Goal: Task Accomplishment & Management: Manage account settings

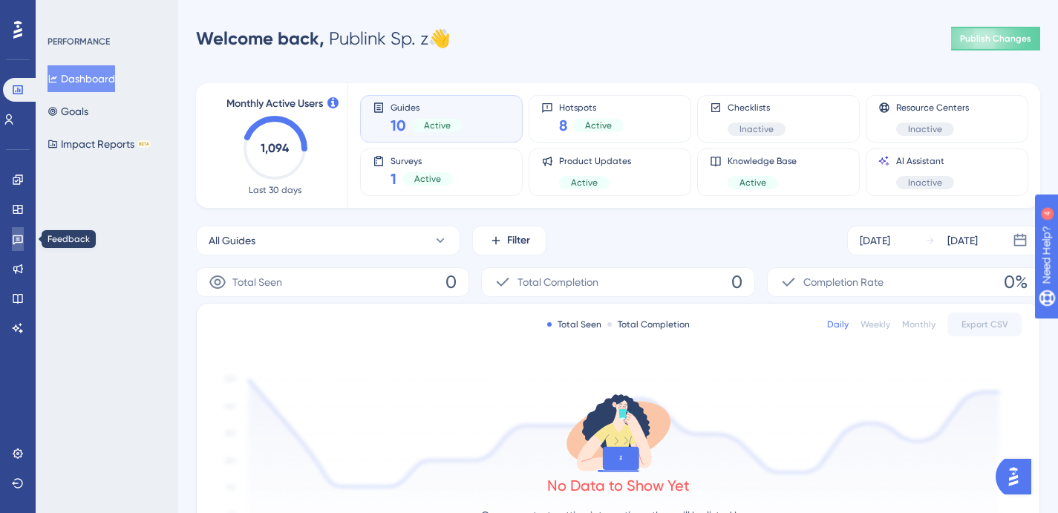
click at [20, 240] on icon at bounding box center [18, 239] width 12 height 12
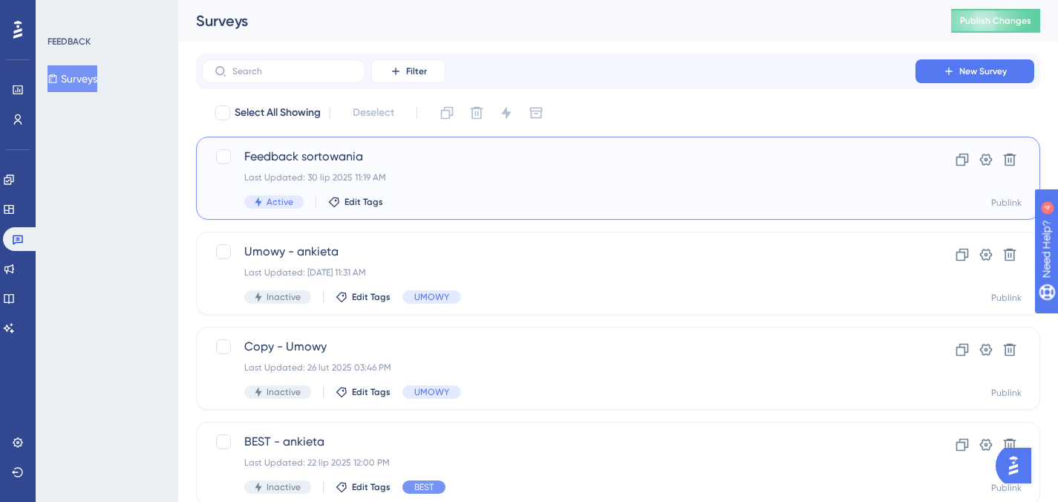
click at [466, 176] on div "Last Updated: 30 lip 2025 11:19 AM" at bounding box center [558, 177] width 629 height 12
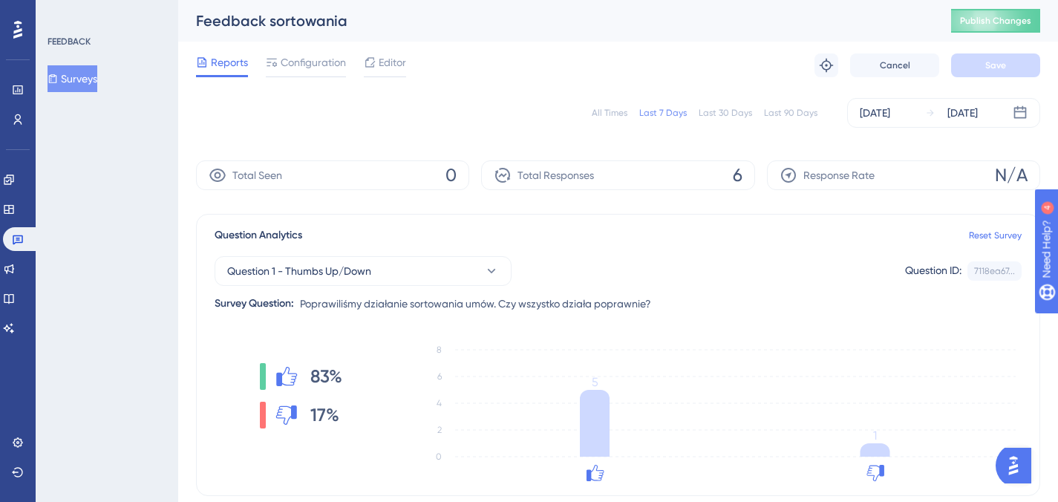
click at [728, 117] on div "Last 30 Days" at bounding box center [724, 113] width 53 height 12
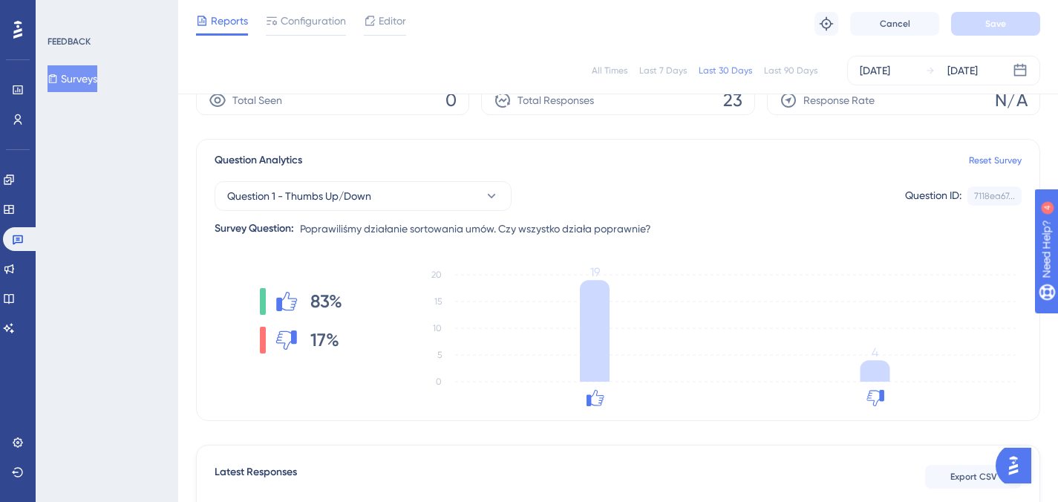
scroll to position [59, 0]
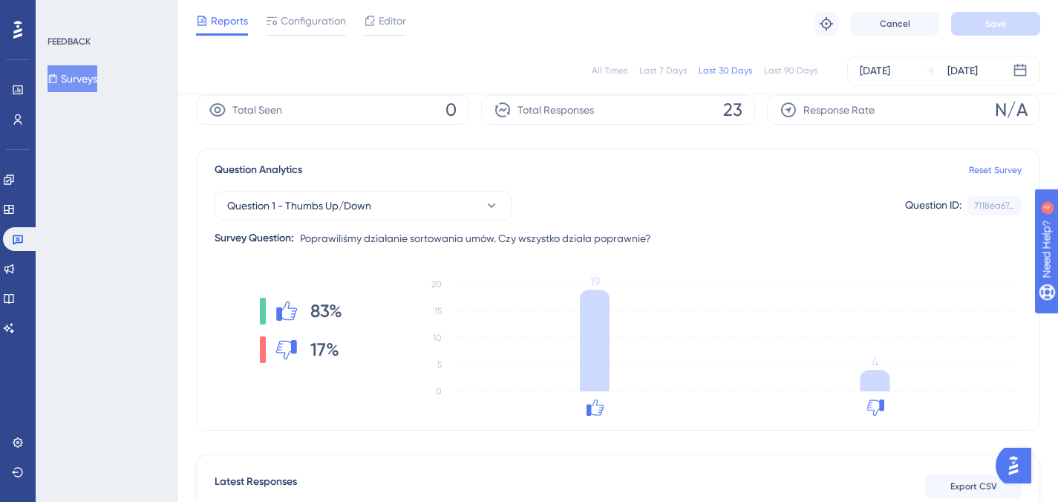
click at [784, 69] on div "Last 90 Days" at bounding box center [790, 71] width 53 height 12
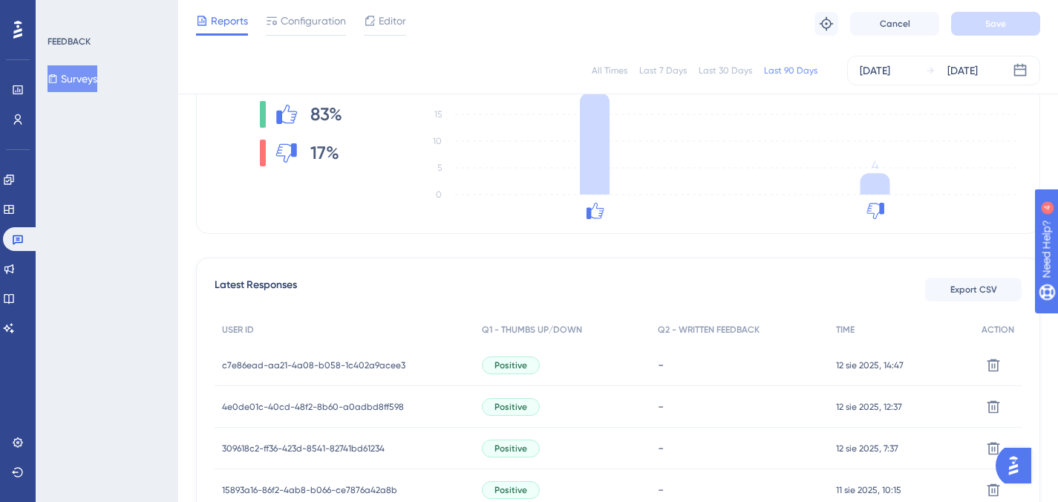
scroll to position [546, 0]
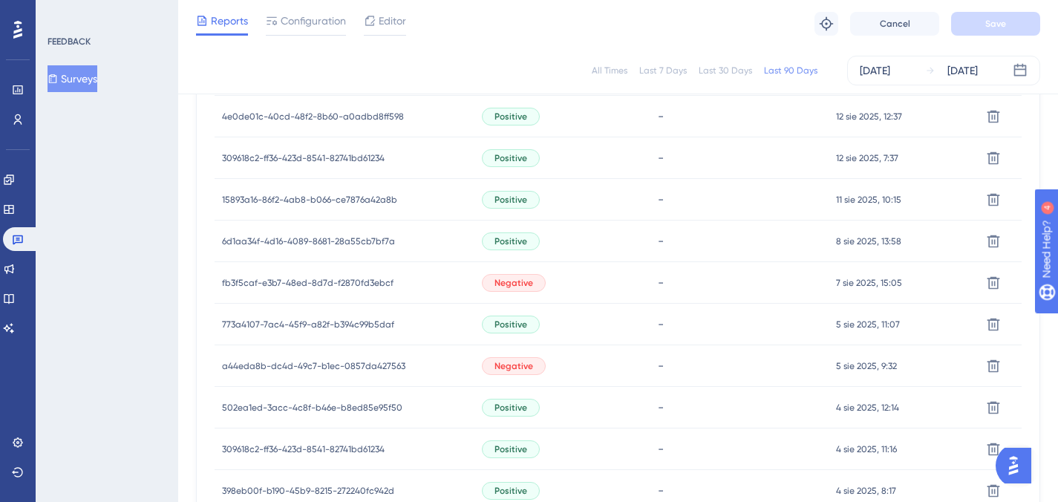
click at [373, 278] on span "fb3f5caf-e3b7-48ed-8d7d-f2870fd3ebcf" at bounding box center [307, 283] width 171 height 12
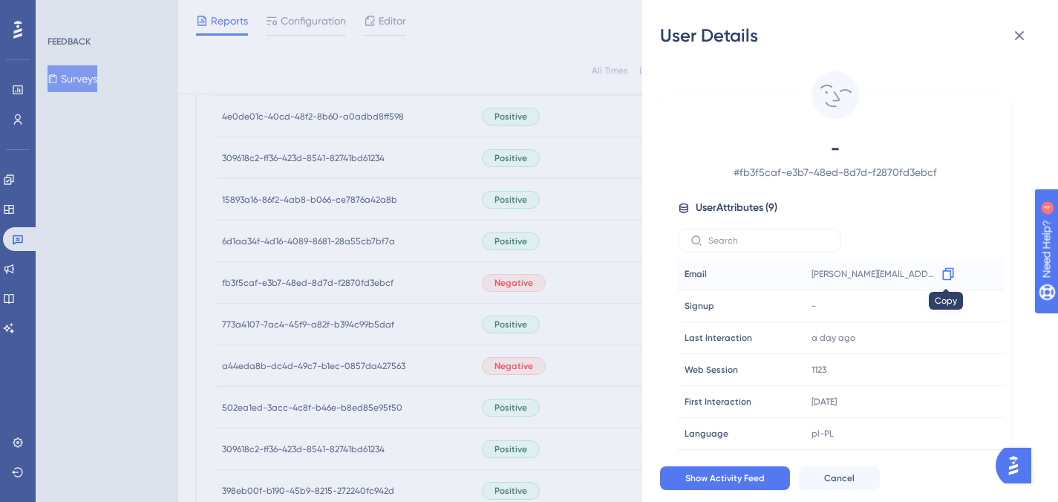
scroll to position [23, 0]
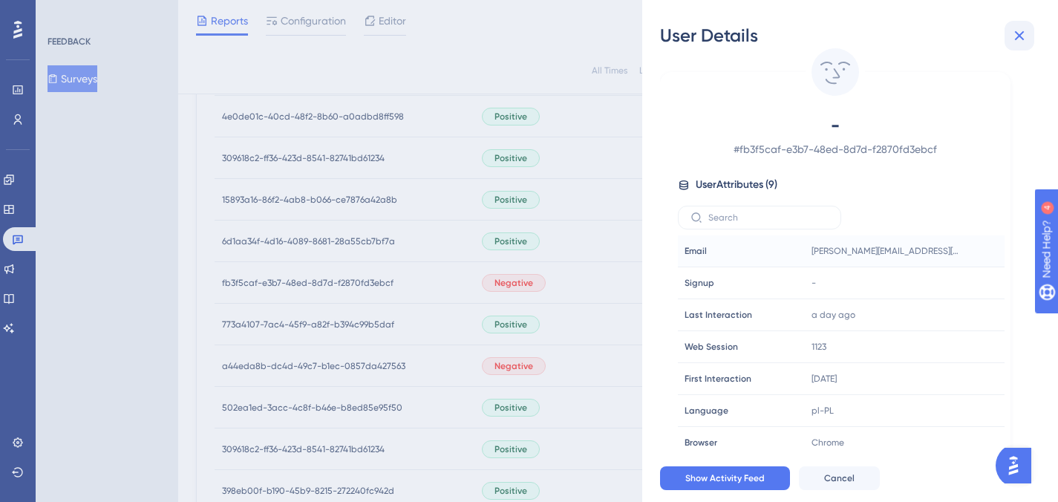
click at [1018, 33] on icon at bounding box center [1019, 36] width 18 height 18
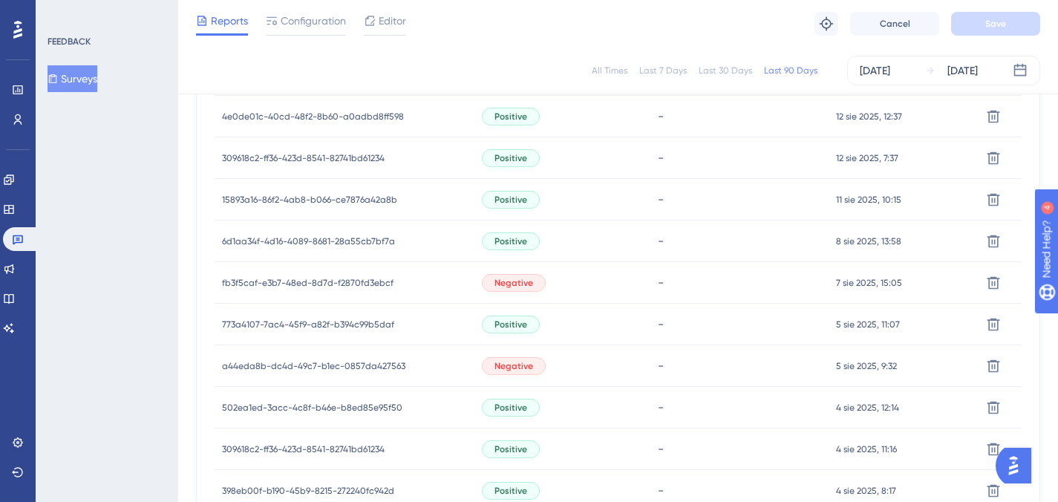
click at [358, 284] on span "fb3f5caf-e3b7-48ed-8d7d-f2870fd3ebcf" at bounding box center [307, 283] width 171 height 12
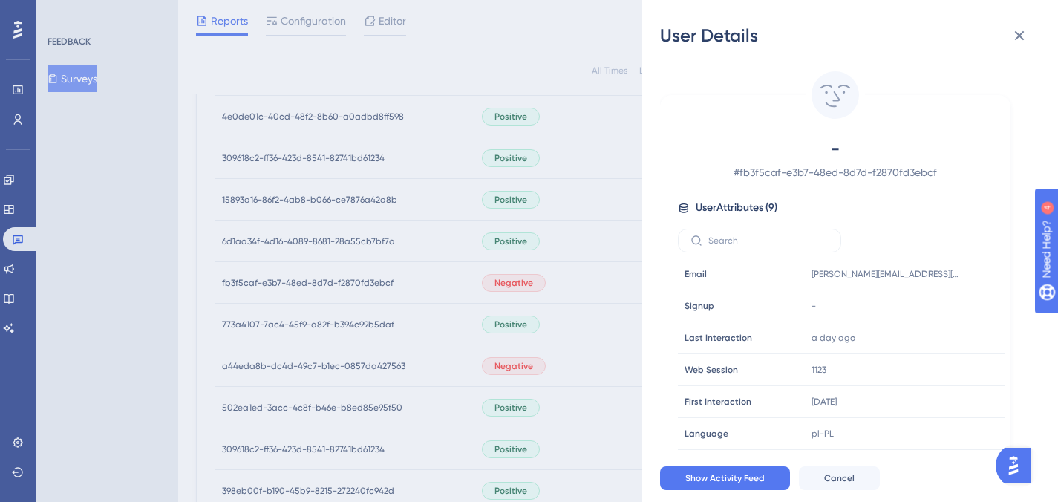
click at [488, 269] on div "User Details - # fb3f5caf-e3b7-48ed-8d7d-f2870fd3ebcf User Attributes ( 9 ) Ema…" at bounding box center [529, 251] width 1058 height 502
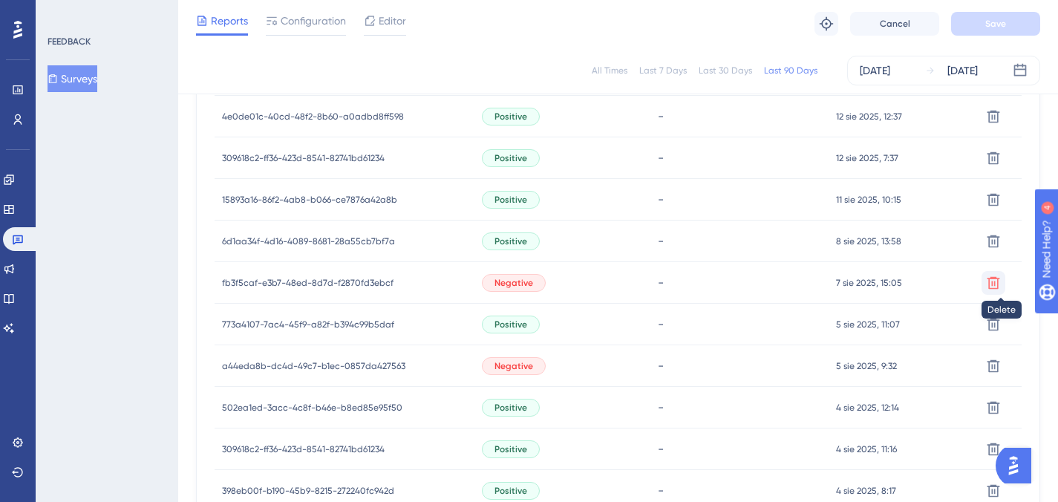
click at [989, 81] on icon at bounding box center [993, 74] width 13 height 13
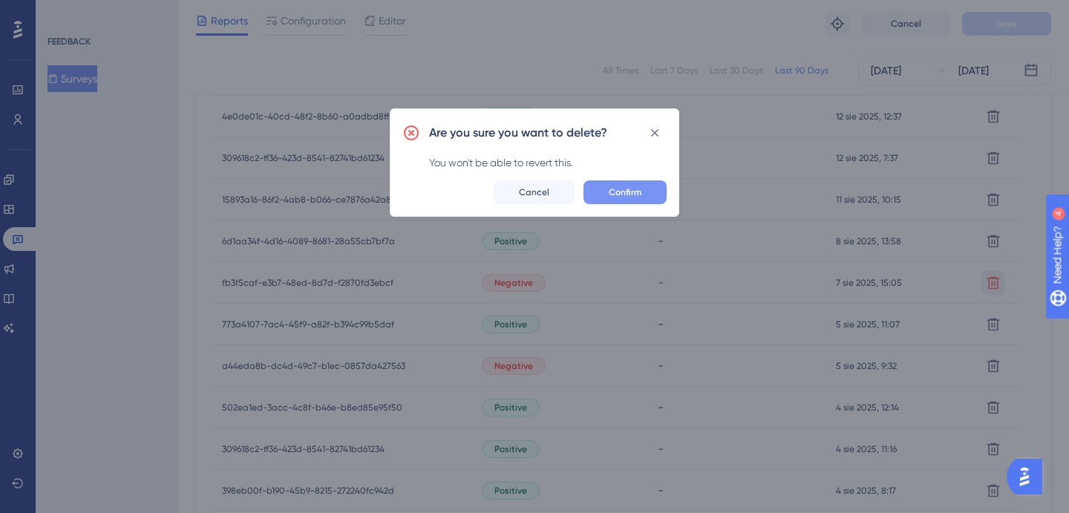
click at [626, 184] on button "Confirm" at bounding box center [624, 192] width 83 height 24
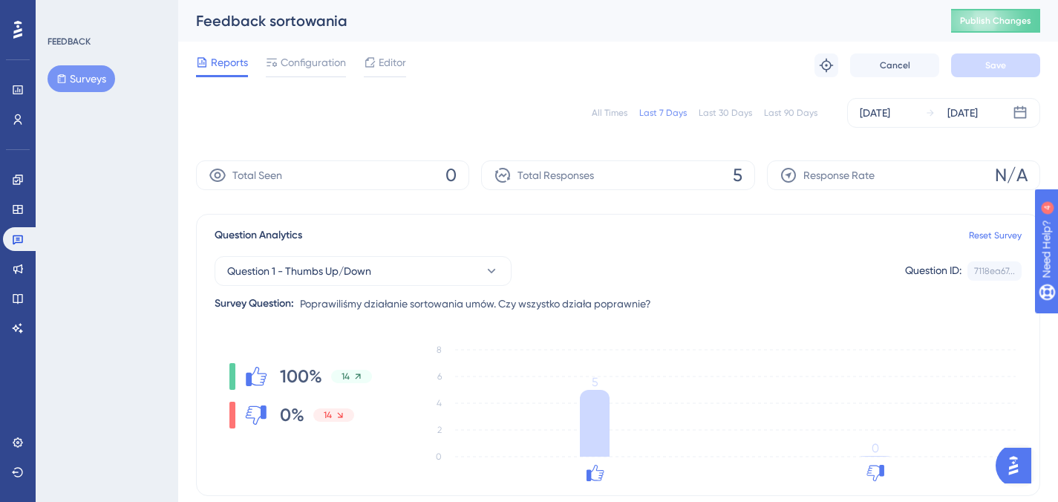
click at [805, 114] on div "Last 90 Days" at bounding box center [790, 113] width 53 height 12
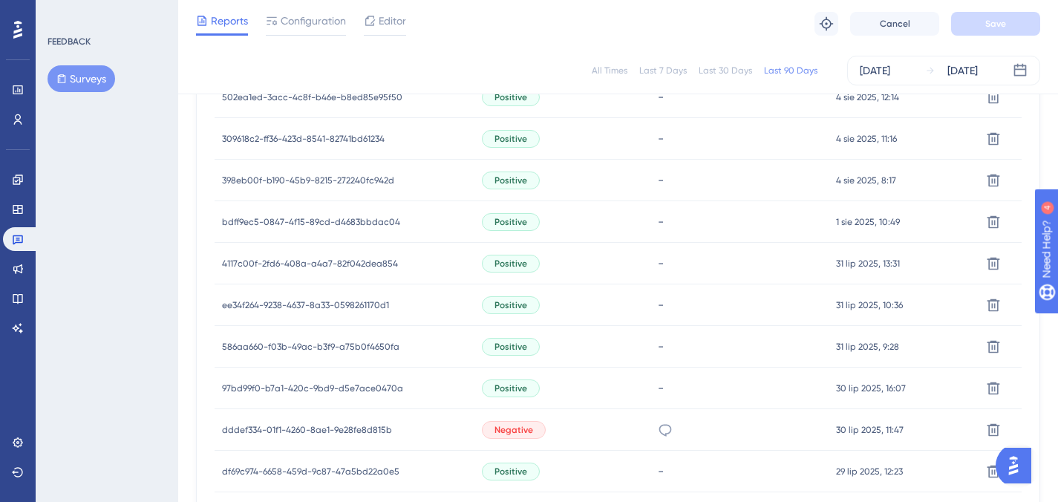
scroll to position [1073, 0]
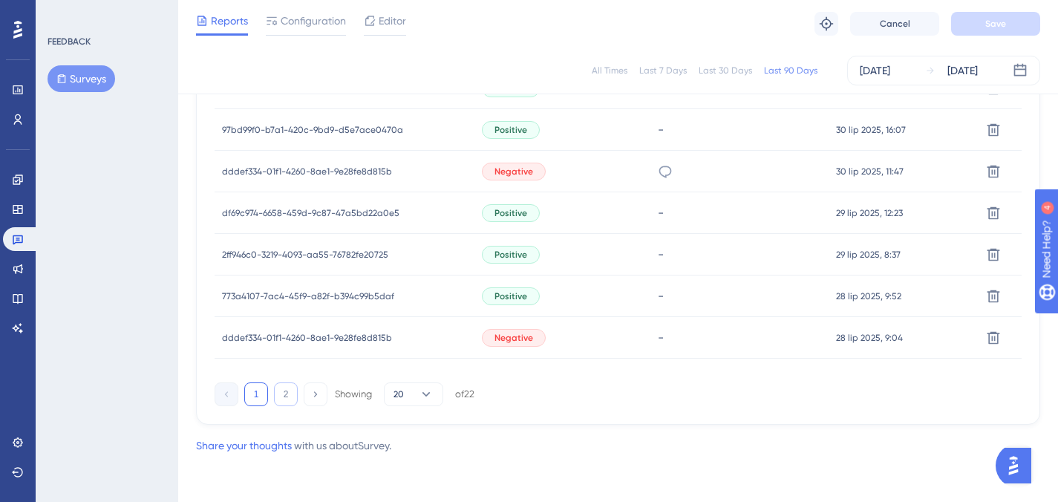
click at [292, 403] on button "2" at bounding box center [286, 394] width 24 height 24
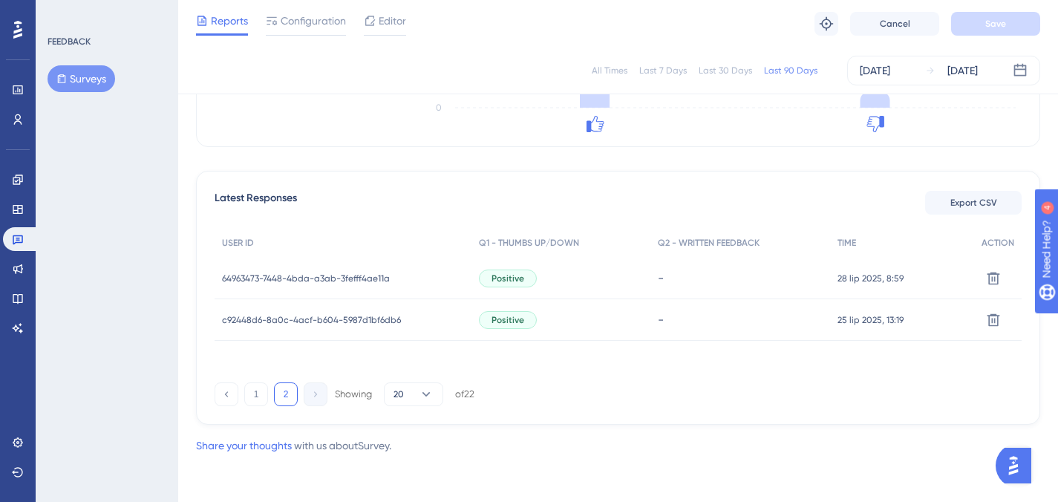
click at [370, 319] on span "c92448d6-8a0c-4acf-b604-5987d1bf6db6" at bounding box center [311, 320] width 179 height 12
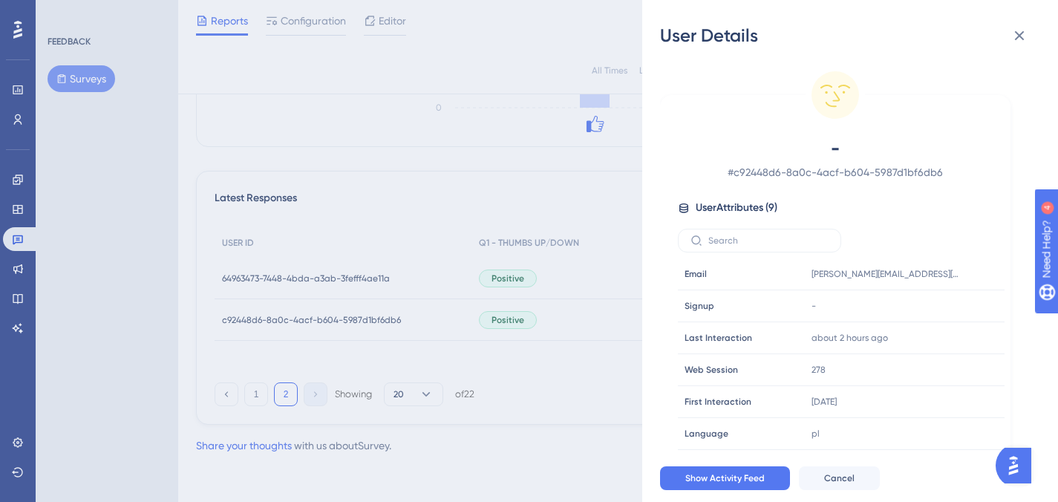
click at [370, 320] on div "User Details - # c92448d6-8a0c-4acf-b604-5987d1bf6db6 User Attributes ( 9 ) Ema…" at bounding box center [529, 251] width 1058 height 502
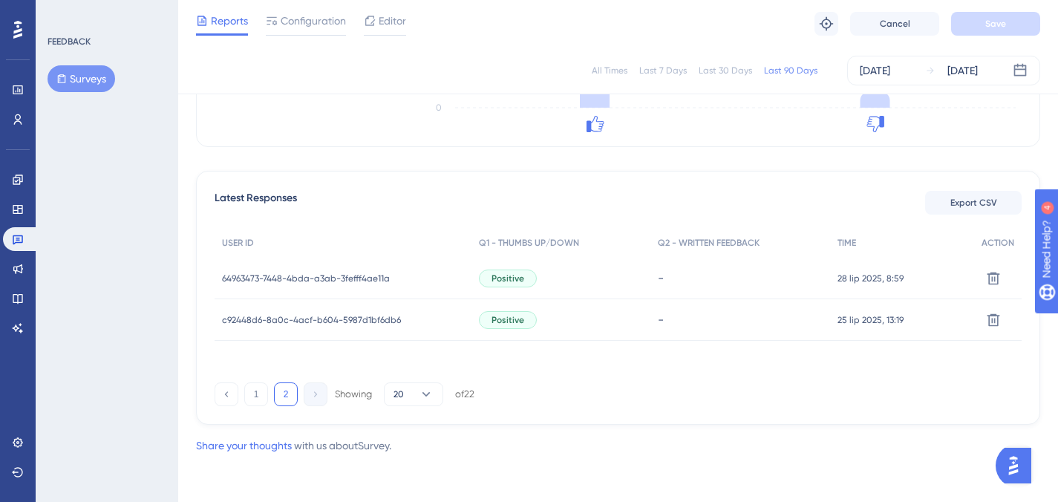
click at [364, 284] on div "64963473-7448-4bda-a3ab-3fefff4ae11a 64963473-7448-4bda-a3ab-3fefff4ae11a" at bounding box center [306, 279] width 168 height 42
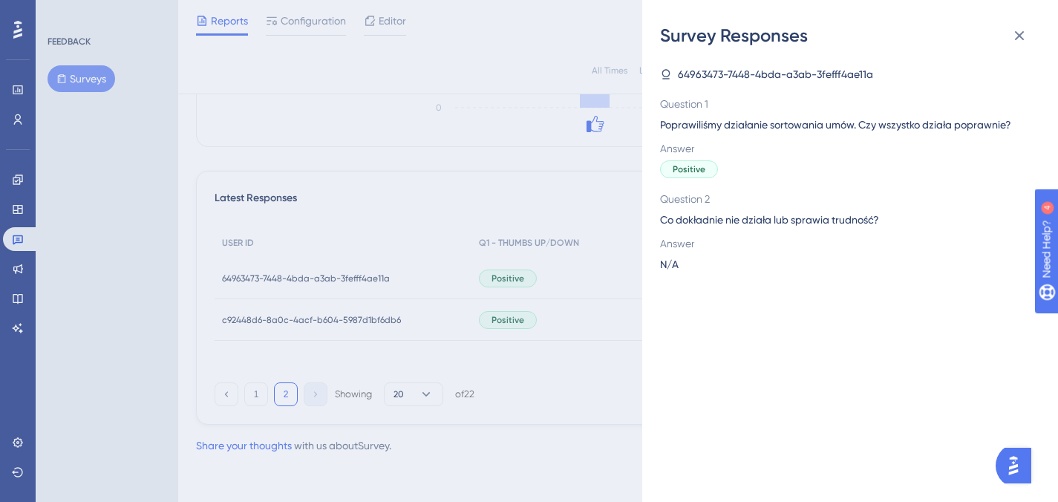
click at [364, 283] on div "Survey Responses 64963473-7448-4bda-a3ab-3fefff4ae11a Question 1 Poprawiliśmy d…" at bounding box center [529, 251] width 1058 height 502
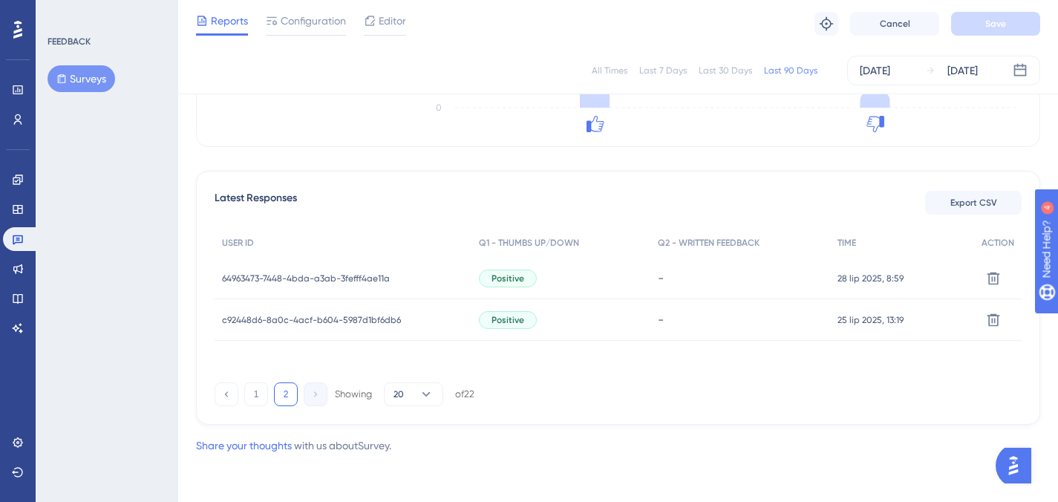
click at [356, 276] on span "64963473-7448-4bda-a3ab-3fefff4ae11a" at bounding box center [306, 278] width 168 height 12
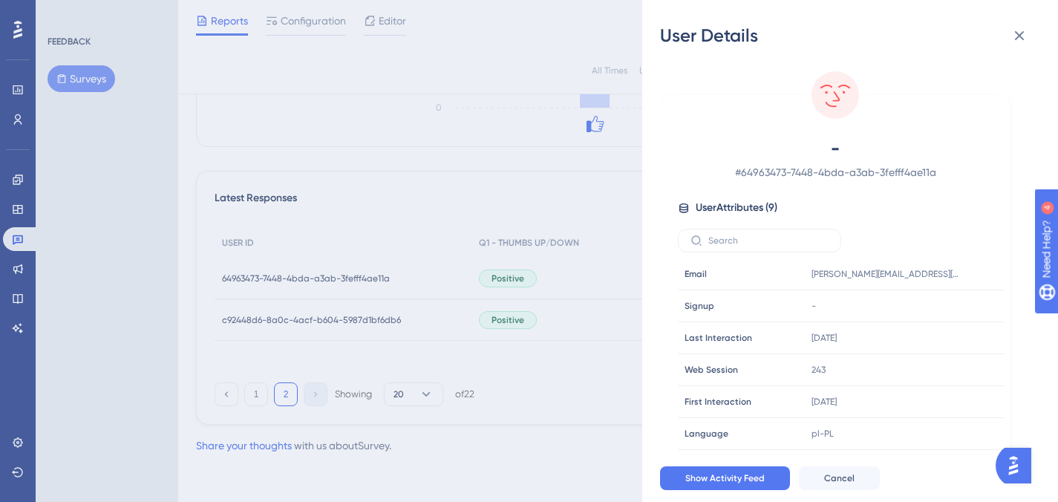
click at [356, 276] on div "User Details - # 64963473-7448-4bda-a3ab-3fefff4ae11a User Attributes ( 9 ) Ema…" at bounding box center [529, 251] width 1058 height 502
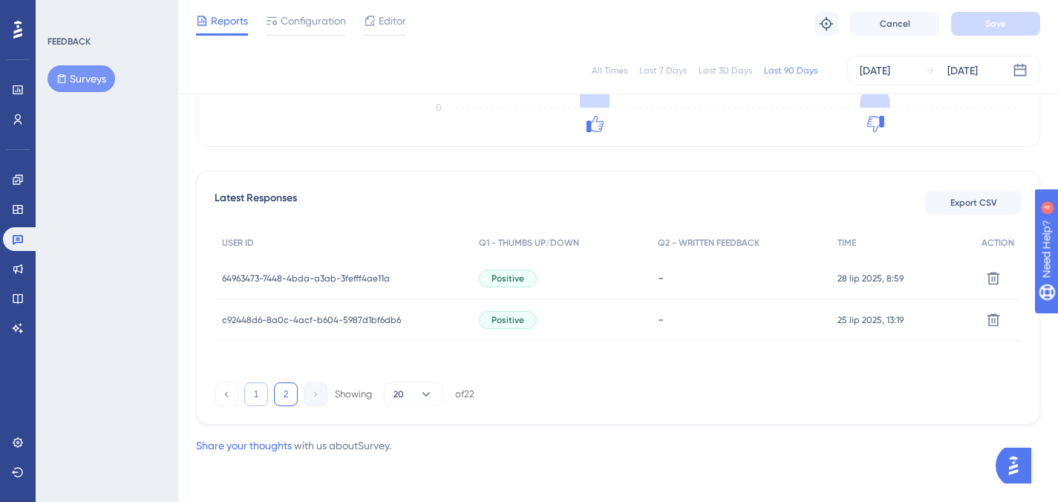
click at [252, 397] on button "1" at bounding box center [256, 394] width 24 height 24
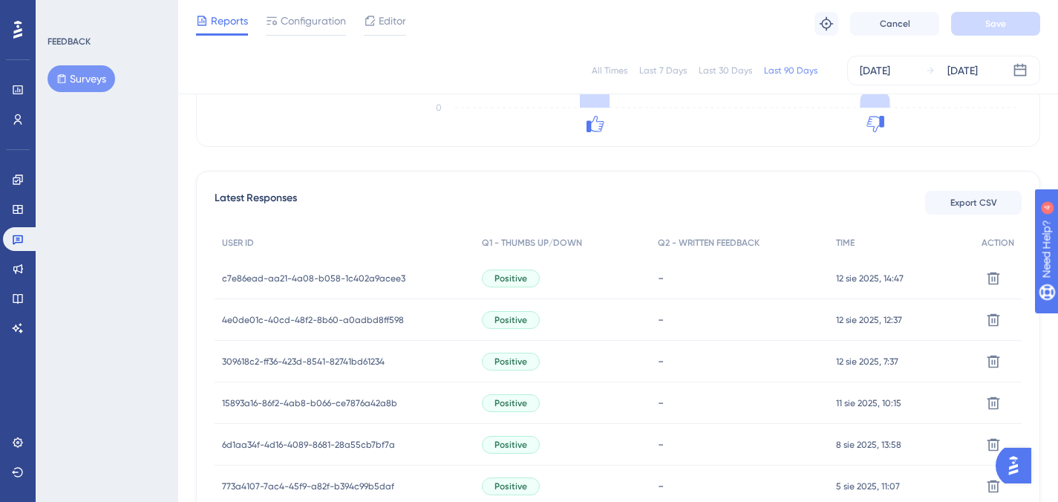
scroll to position [1073, 0]
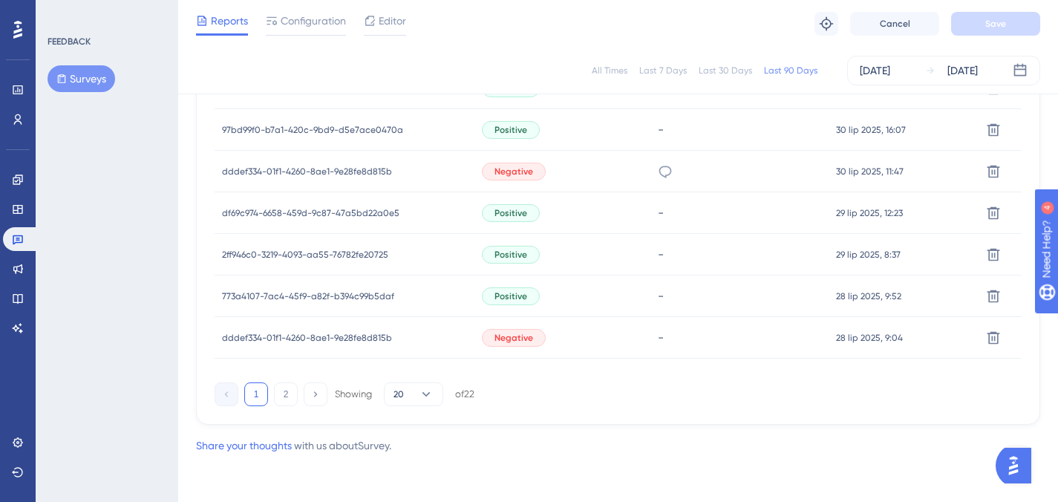
click at [319, 301] on span "773a4107-7ac4-45f9-a82f-b394c99b5daf" at bounding box center [308, 296] width 172 height 12
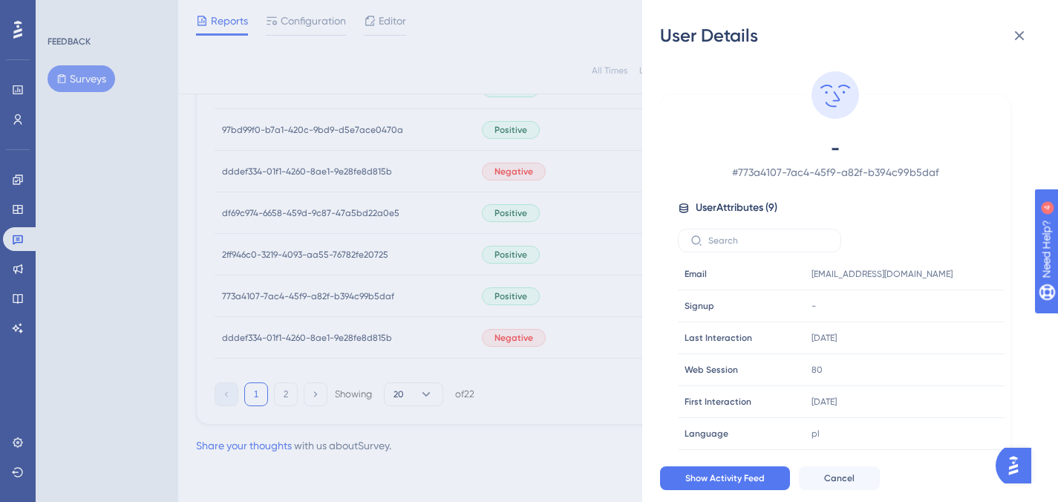
click at [319, 301] on div "User Details - # 773a4107-7ac4-45f9-a82f-b394c99b5daf User Attributes ( 9 ) Ema…" at bounding box center [529, 251] width 1058 height 502
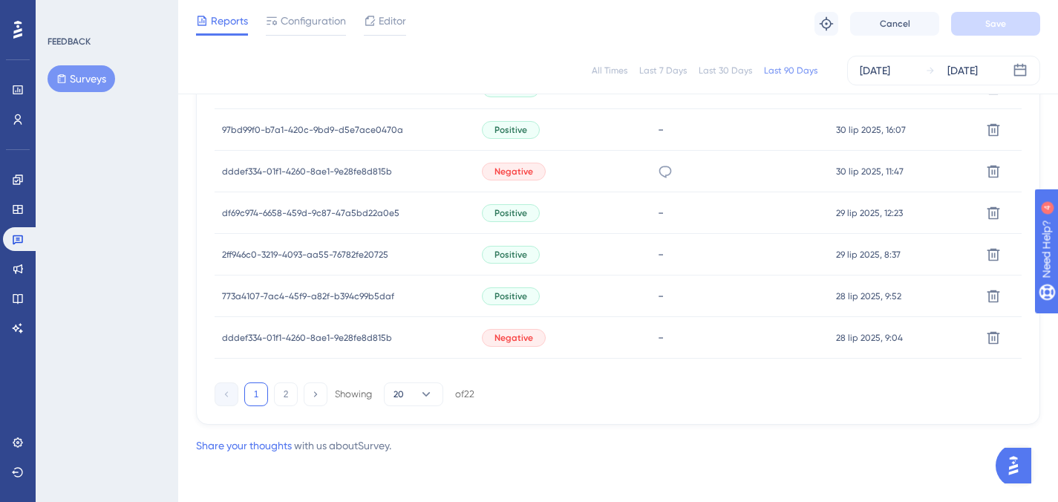
click at [321, 334] on span "dddef334-01f1-4260-8ae1-9e28fe8d815b" at bounding box center [307, 338] width 170 height 12
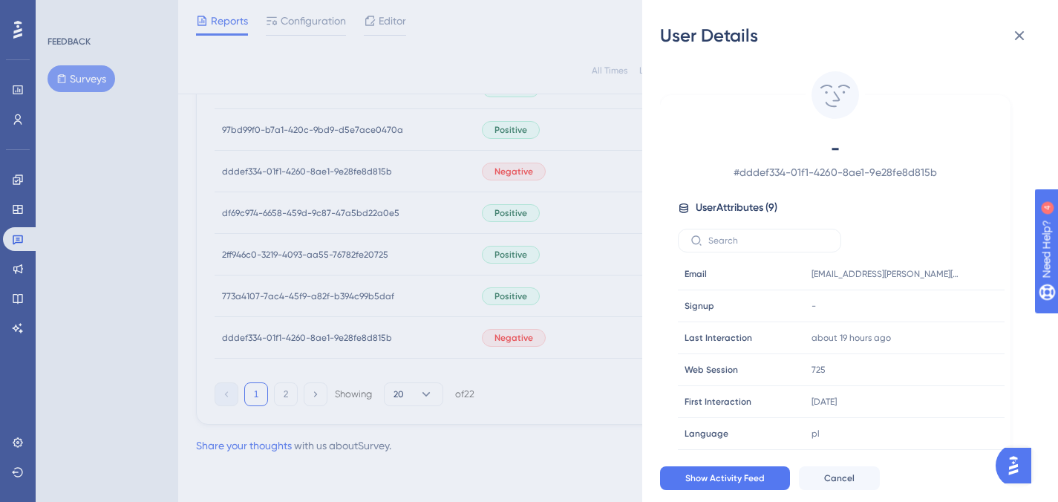
click at [321, 334] on div "User Details - # dddef334-01f1-4260-8ae1-9e28fe8d815b User Attributes ( 9 ) Ema…" at bounding box center [529, 251] width 1058 height 502
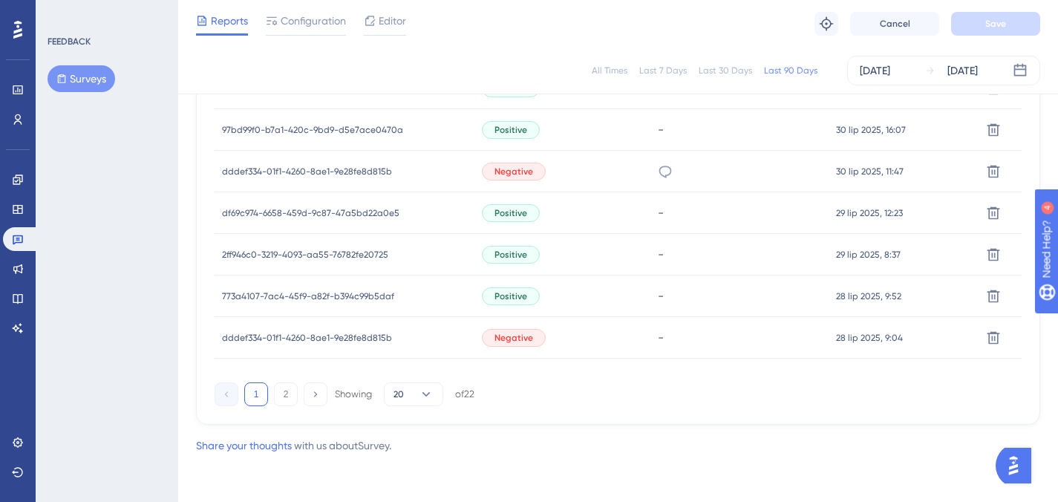
click at [324, 254] on span "2ff946c0-3219-4093-aa55-76782fe20725" at bounding box center [305, 255] width 166 height 12
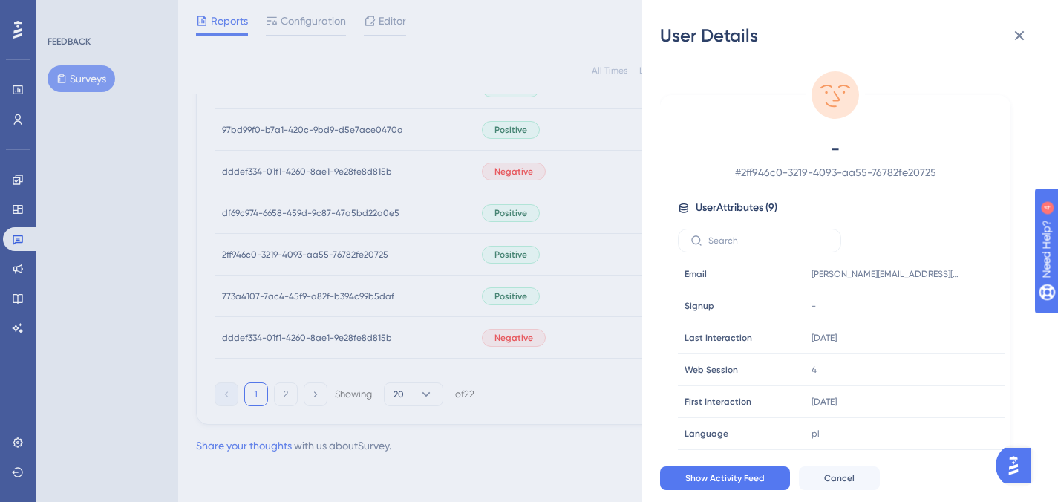
click at [331, 219] on div "User Details - # 2ff946c0-3219-4093-aa55-76782fe20725 User Attributes ( 9 ) Ema…" at bounding box center [529, 251] width 1058 height 502
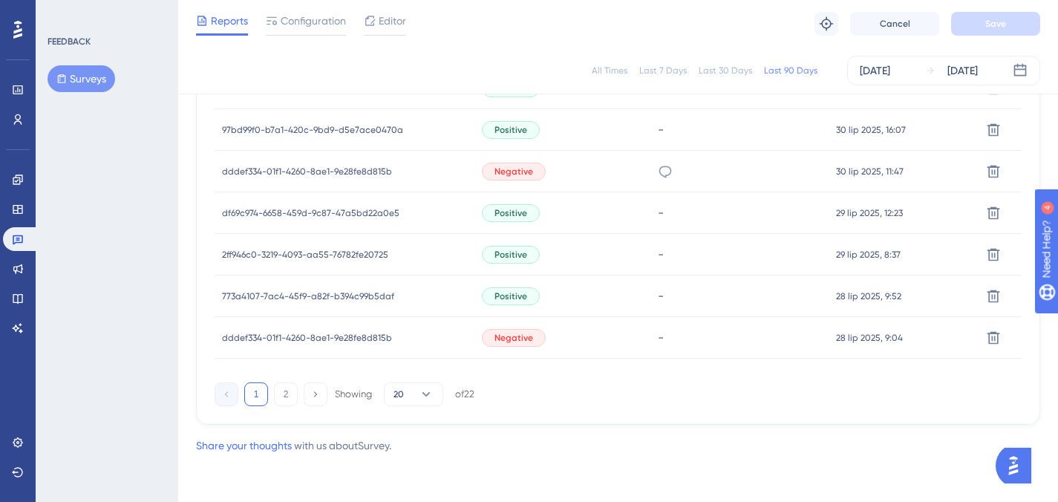
click at [333, 212] on span "df69c974-6658-459d-9c87-47a5bd22a0e5" at bounding box center [310, 213] width 177 height 12
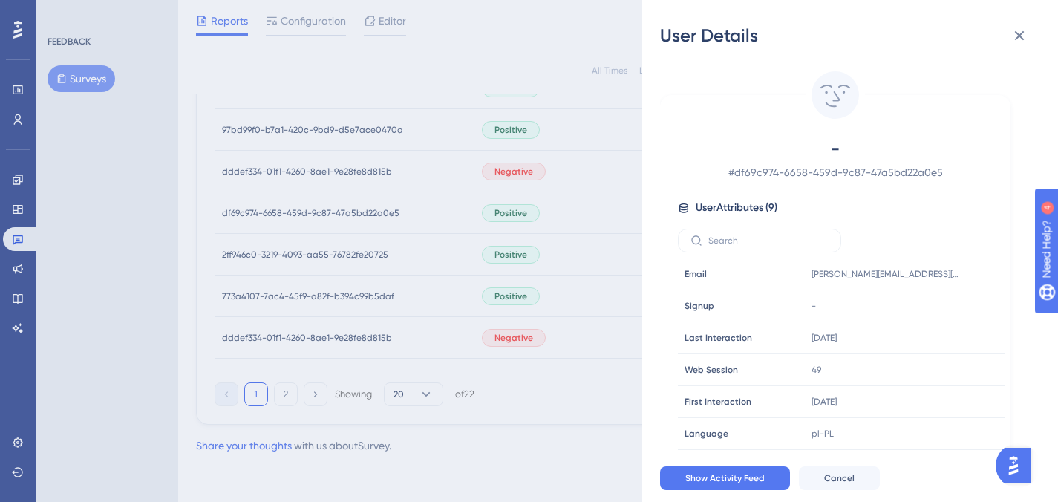
click at [333, 212] on div "User Details - # df69c974-6658-459d-9c87-47a5bd22a0e5 User Attributes ( 9 ) Ema…" at bounding box center [529, 251] width 1058 height 502
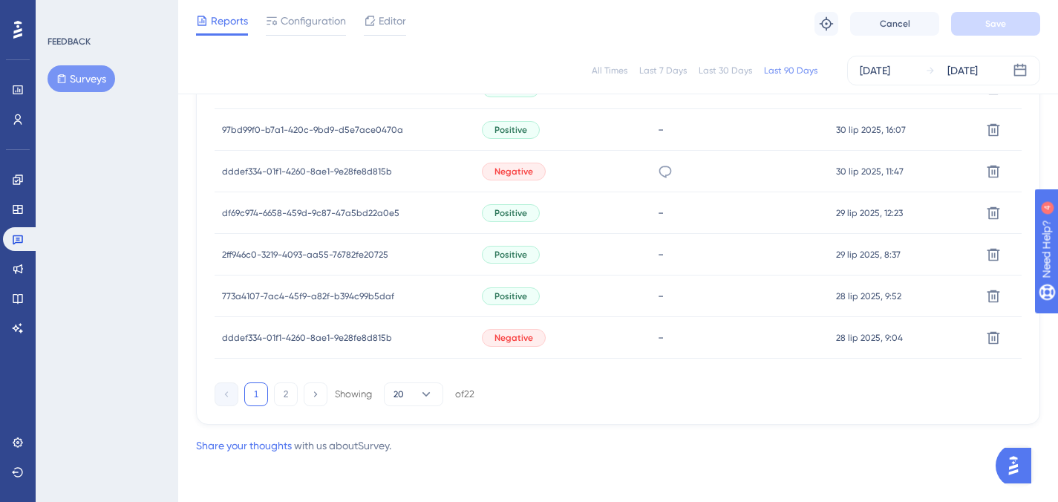
click at [339, 166] on span "dddef334-01f1-4260-8ae1-9e28fe8d815b" at bounding box center [307, 172] width 170 height 12
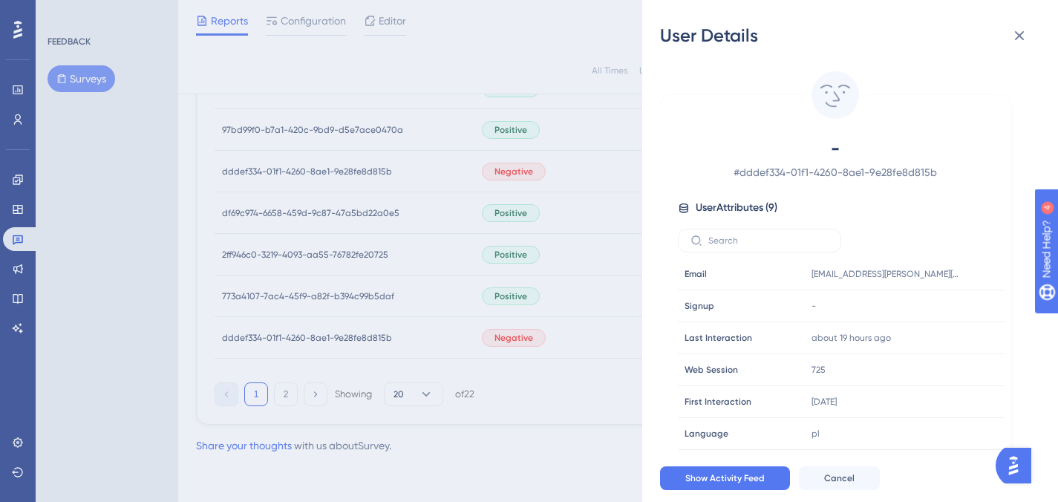
click at [339, 166] on div "User Details - # dddef334-01f1-4260-8ae1-9e28fe8d815b User Attributes ( 9 ) Ema…" at bounding box center [529, 251] width 1058 height 502
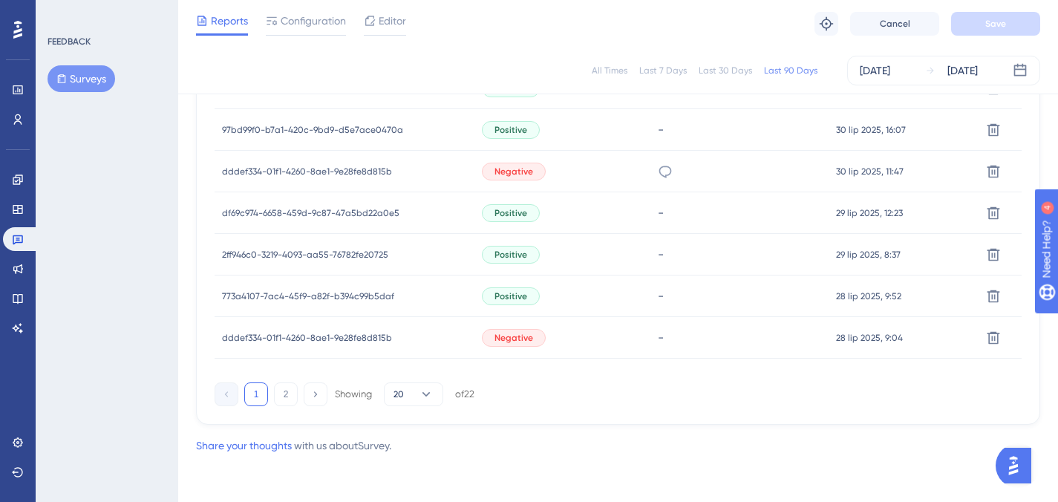
click at [345, 135] on div "97bd99f0-b7a1-420c-9bd9-d5e7ace0470a 97bd99f0-b7a1-420c-9bd9-d5e7ace0470a" at bounding box center [312, 130] width 181 height 42
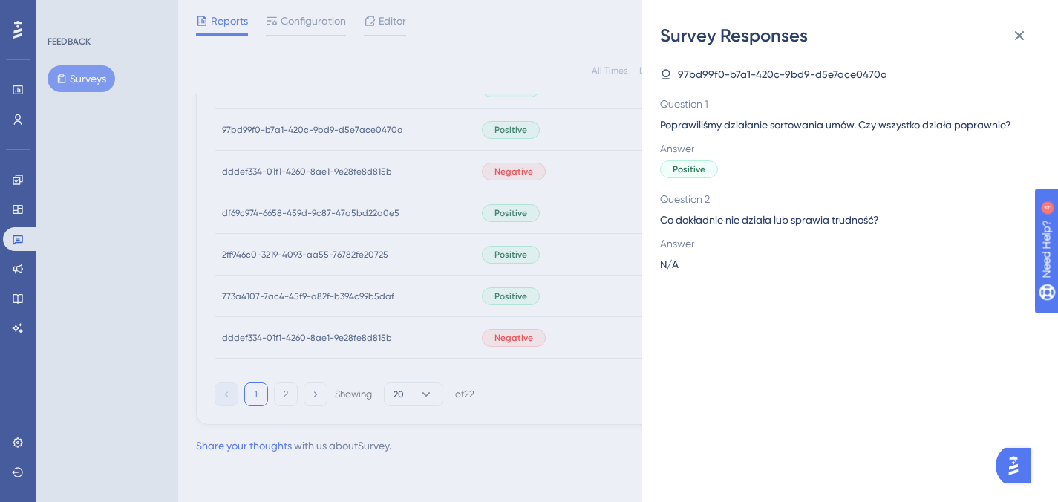
click at [345, 135] on div "Survey Responses 97bd99f0-b7a1-420c-9bd9-d5e7ace0470a Question 1 Poprawiliśmy d…" at bounding box center [529, 251] width 1058 height 502
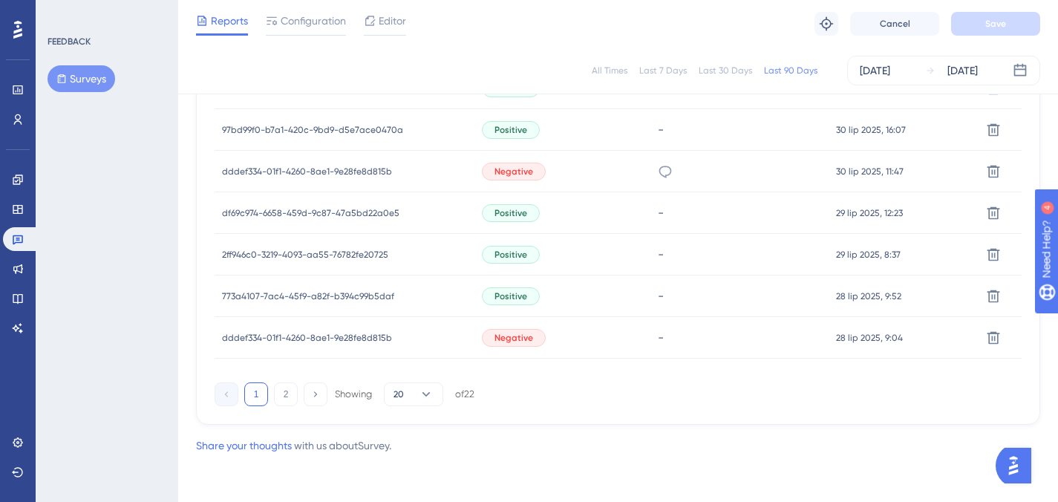
click at [345, 127] on span "97bd99f0-b7a1-420c-9bd9-d5e7ace0470a" at bounding box center [312, 130] width 181 height 12
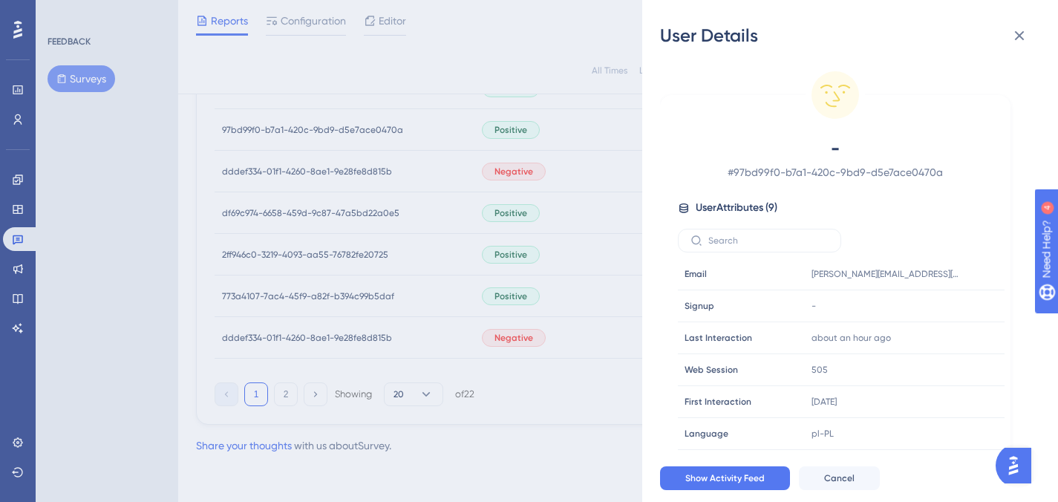
click at [345, 127] on div "User Details - # 97bd99f0-b7a1-420c-9bd9-d5e7ace0470a User Attributes ( 9 ) Ema…" at bounding box center [529, 251] width 1058 height 502
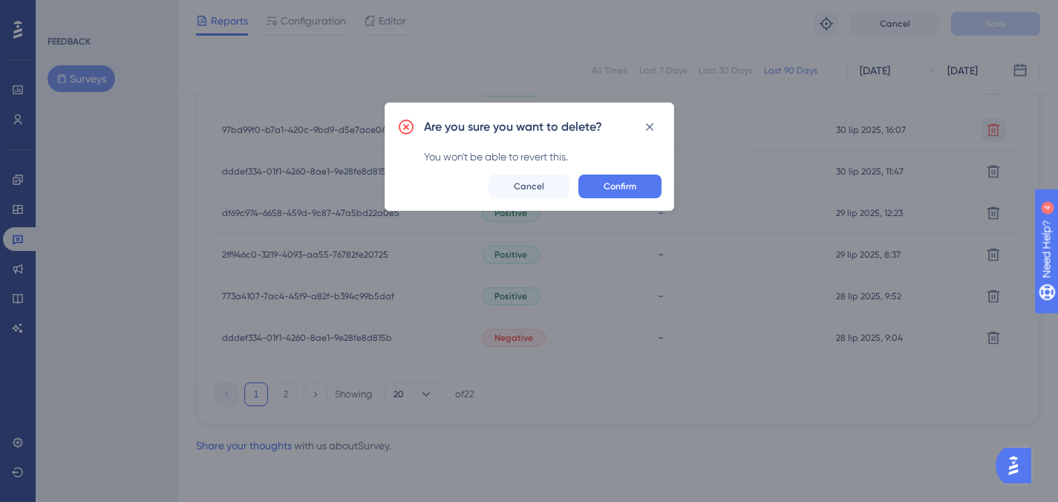
scroll to position [1062, 0]
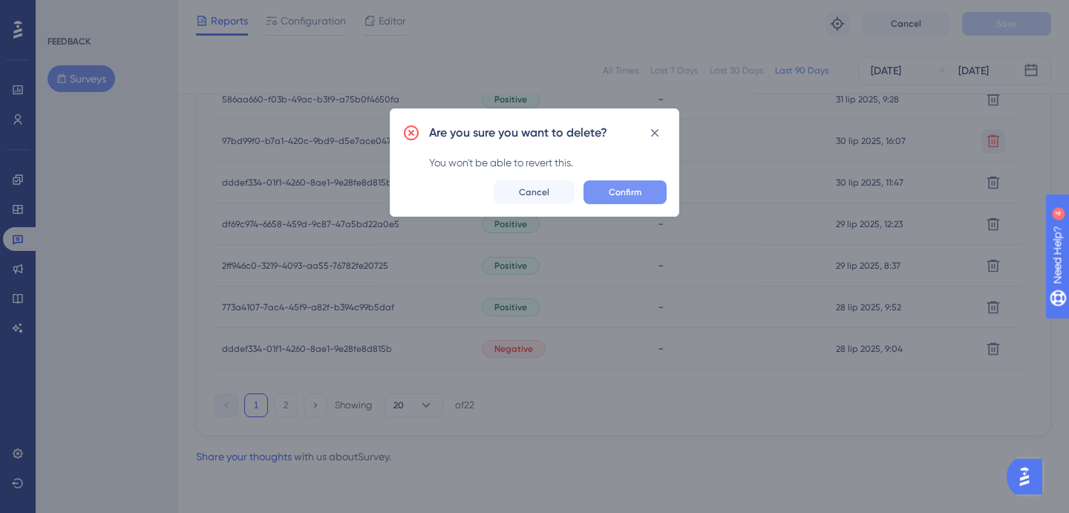
click at [623, 199] on button "Confirm" at bounding box center [624, 192] width 83 height 24
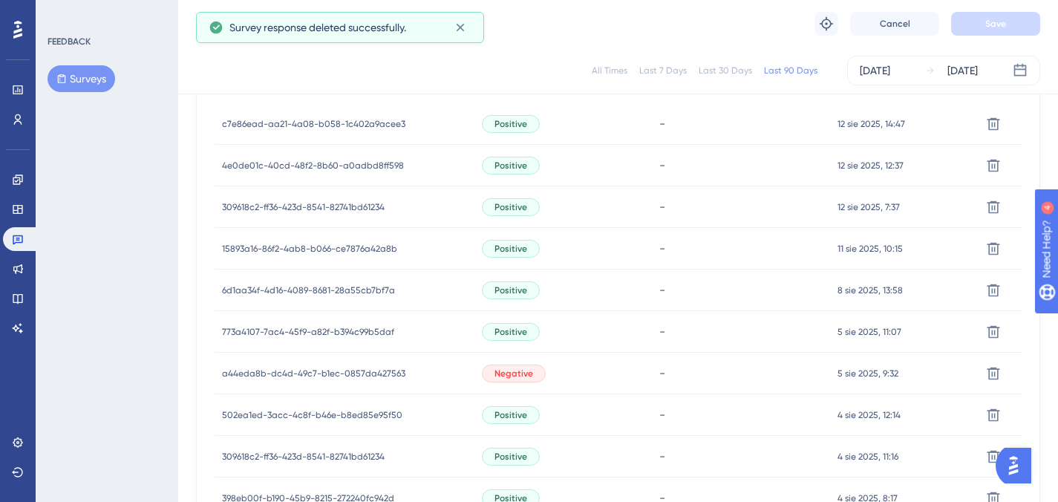
scroll to position [345, 0]
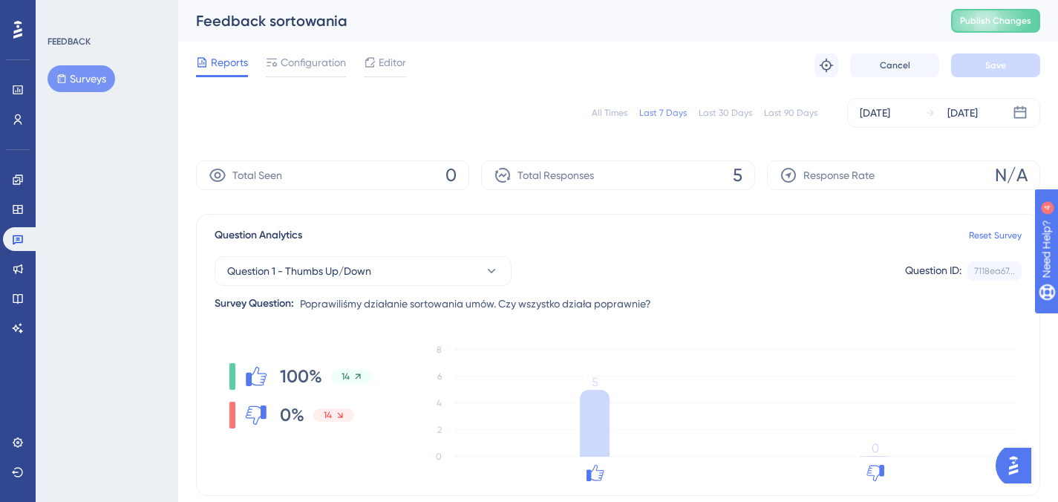
click at [727, 115] on div "Last 30 Days" at bounding box center [724, 113] width 53 height 12
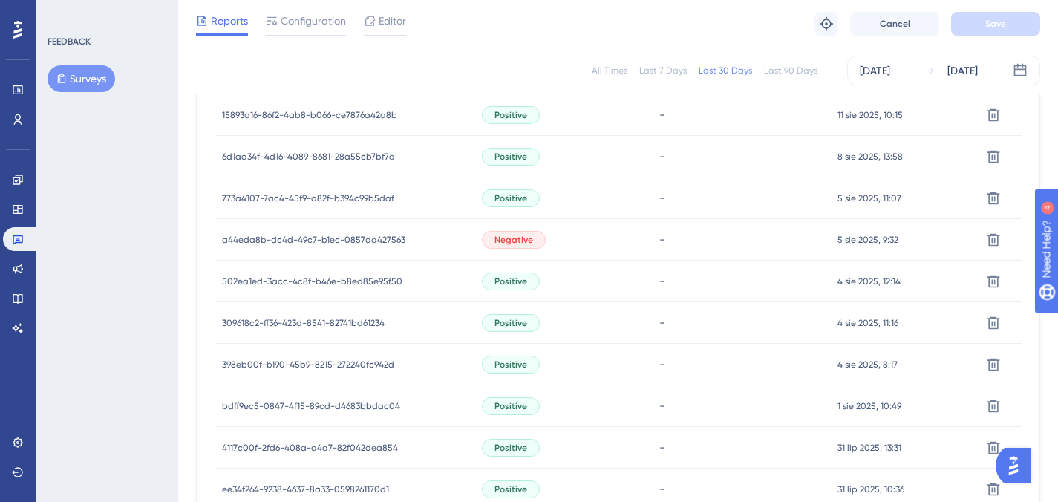
scroll to position [964, 0]
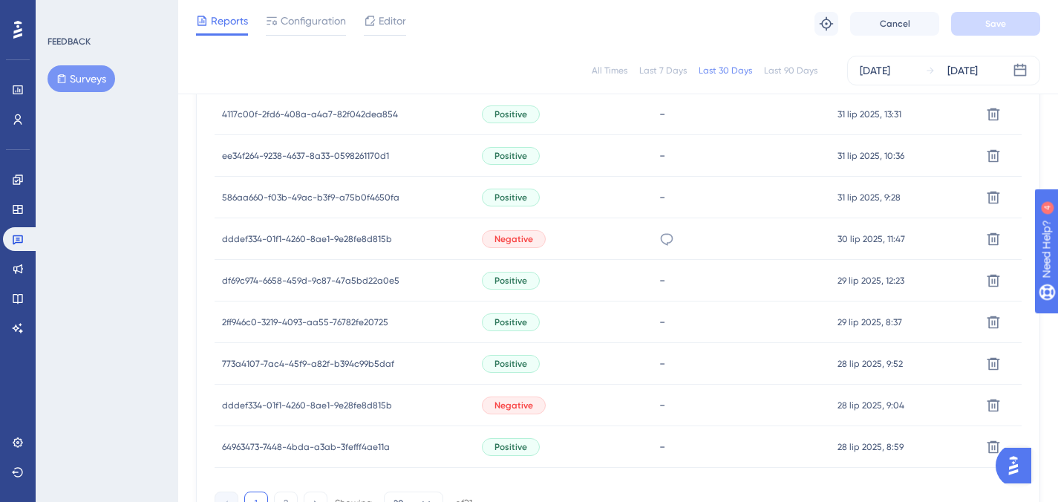
click at [320, 281] on span "df69c974-6658-459d-9c87-47a5bd22a0e5" at bounding box center [310, 281] width 177 height 12
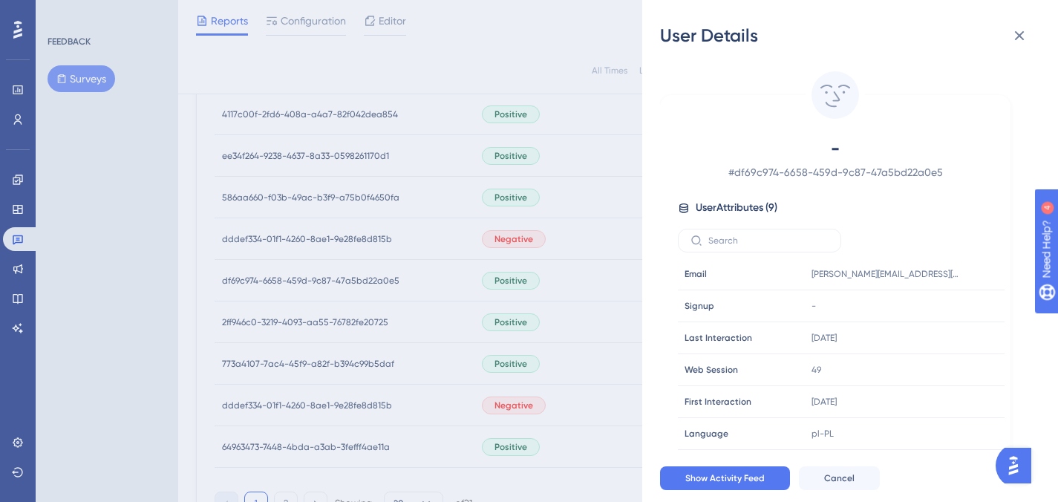
click at [320, 281] on div "User Details - # df69c974-6658-459d-9c87-47a5bd22a0e5 User Attributes ( 9 ) Ema…" at bounding box center [529, 251] width 1058 height 502
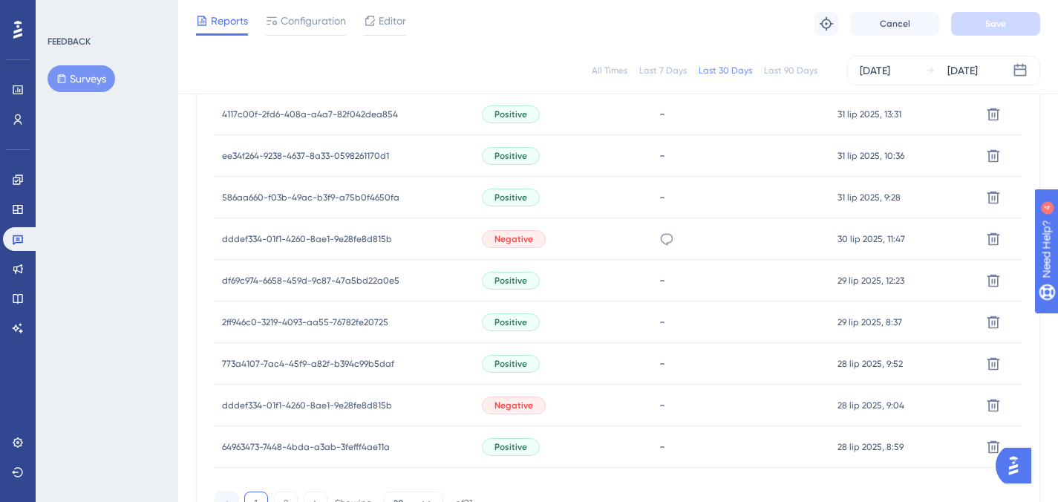
click at [322, 194] on span "586aa660-f03b-49ac-b3f9-a75b0f4650fa" at bounding box center [310, 197] width 177 height 12
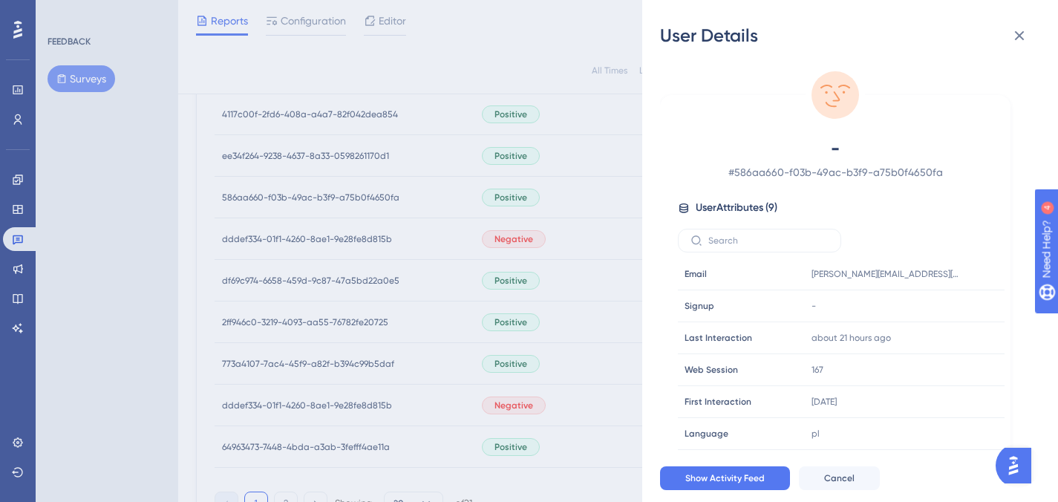
click at [322, 194] on div "User Details - # 586aa660-f03b-49ac-b3f9-a75b0f4650fa User Attributes ( 9 ) Ema…" at bounding box center [529, 251] width 1058 height 502
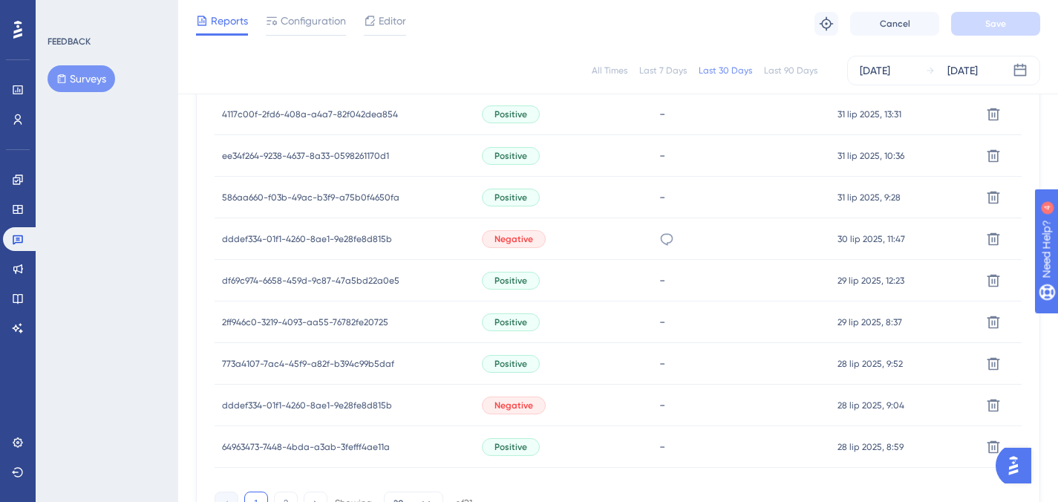
click at [324, 154] on span "ee34f264-9238-4637-8a33-0598261170d1" at bounding box center [305, 156] width 167 height 12
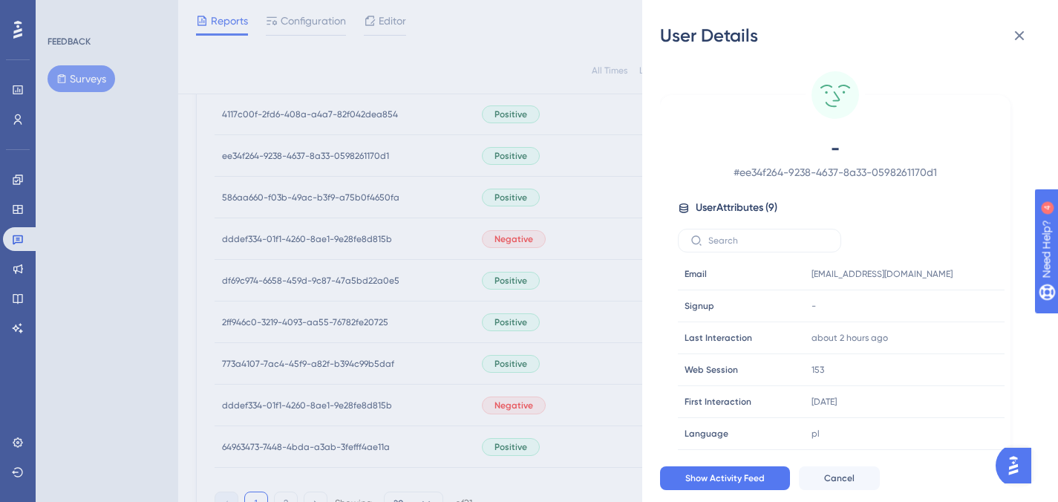
click at [324, 154] on div "User Details - # ee34f264-9238-4637-8a33-0598261170d1 User Attributes ( 9 ) Ema…" at bounding box center [529, 251] width 1058 height 502
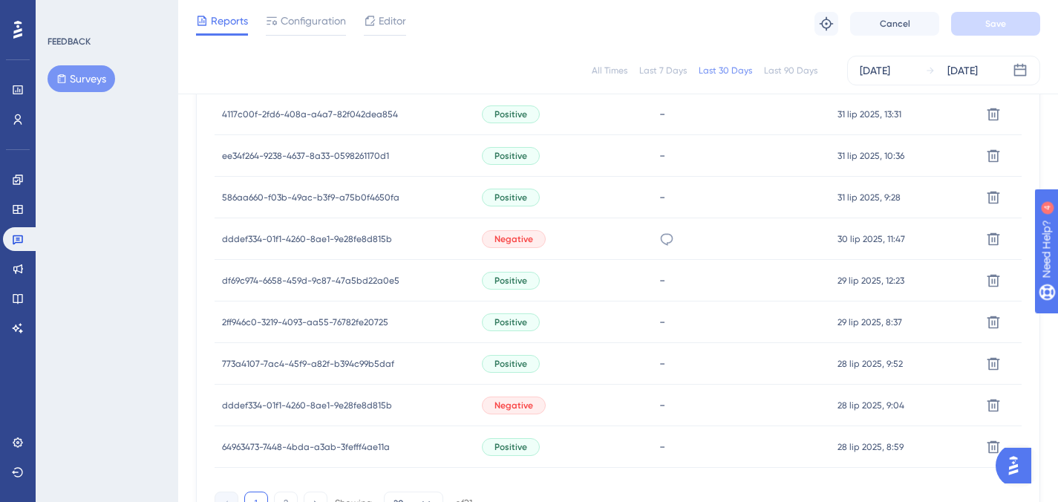
click at [330, 112] on span "4117c00f-2fd6-408a-a4a7-82f042dea854" at bounding box center [310, 114] width 176 height 12
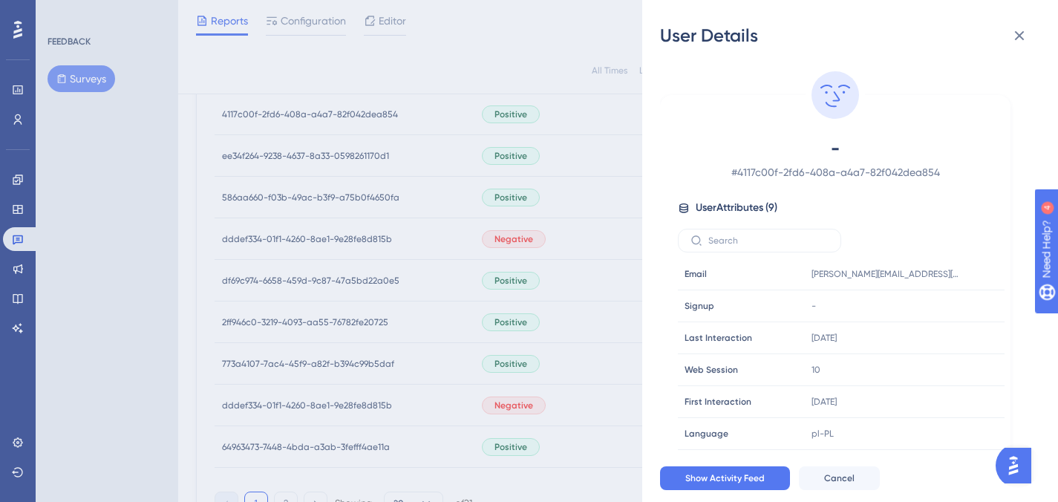
scroll to position [955, 0]
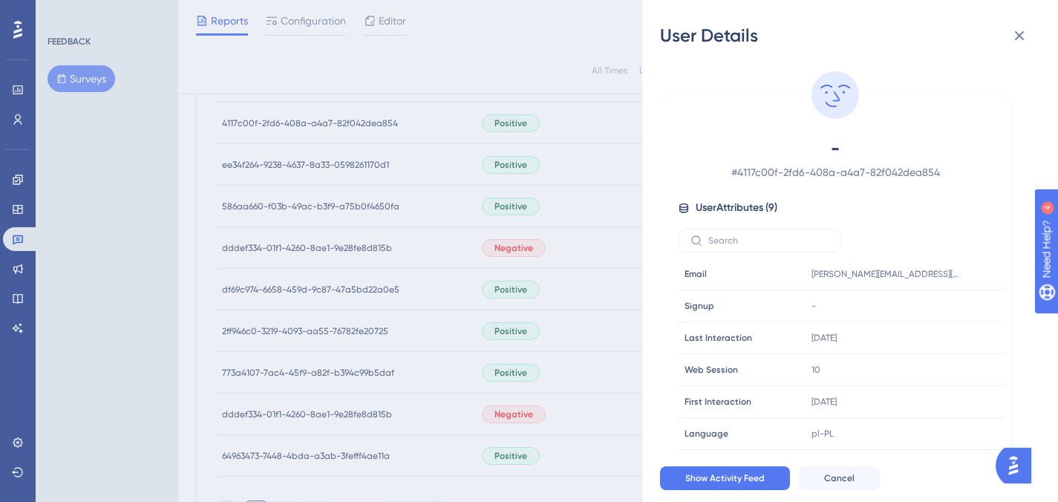
click at [327, 118] on div "User Details - # 4117c00f-2fd6-408a-a4a7-82f042dea854 User Attributes ( 9 ) Ema…" at bounding box center [529, 251] width 1058 height 502
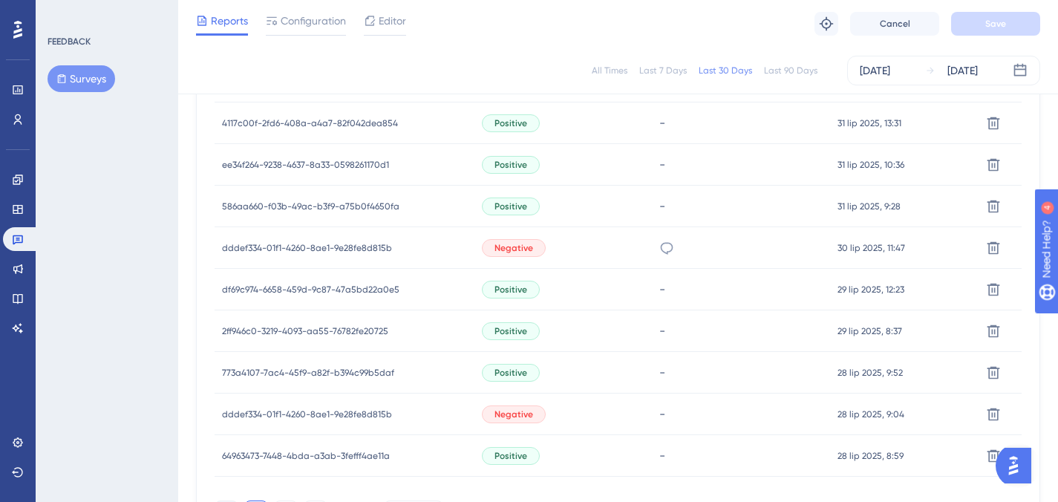
click at [330, 119] on span "4117c00f-2fd6-408a-a4a7-82f042dea854" at bounding box center [310, 123] width 176 height 12
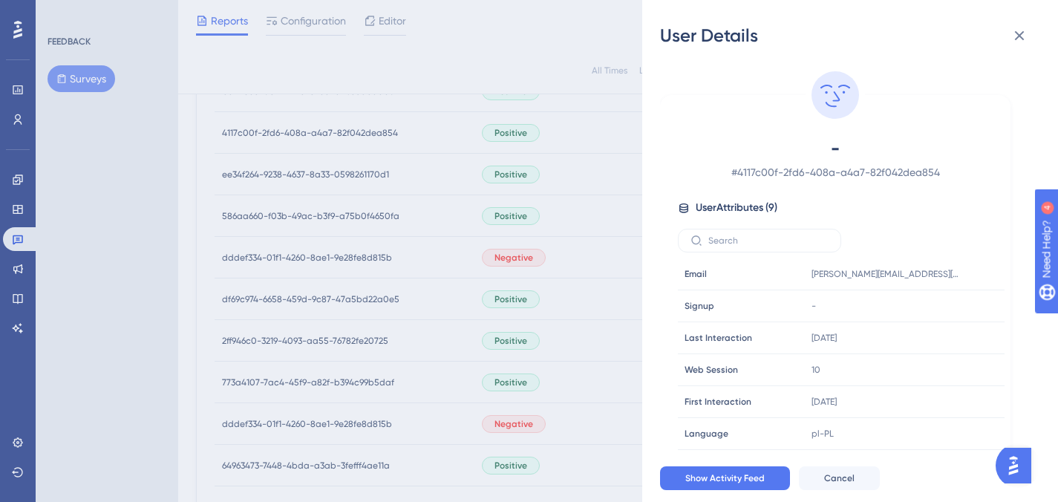
click at [333, 181] on div "User Details - # 4117c00f-2fd6-408a-a4a7-82f042dea854 User Attributes ( 9 ) Ema…" at bounding box center [529, 251] width 1058 height 502
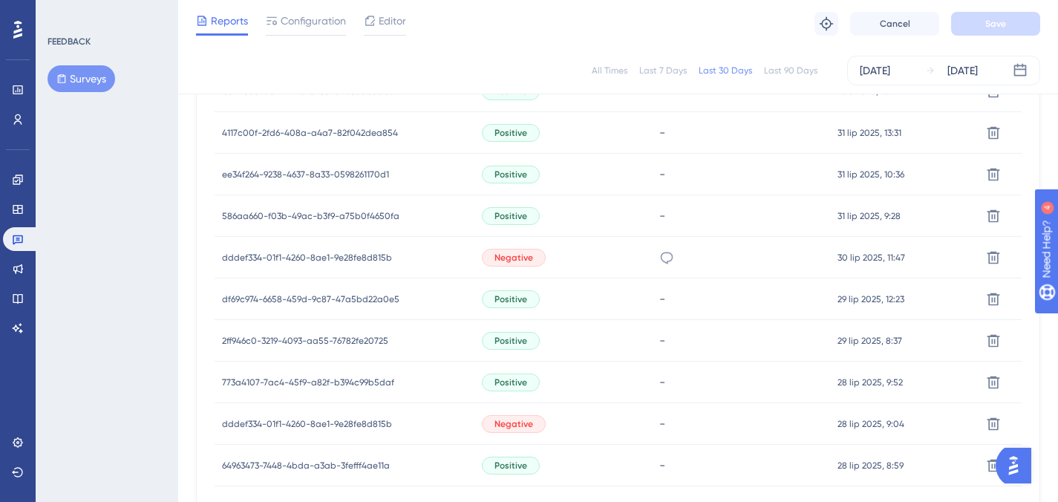
scroll to position [927, 0]
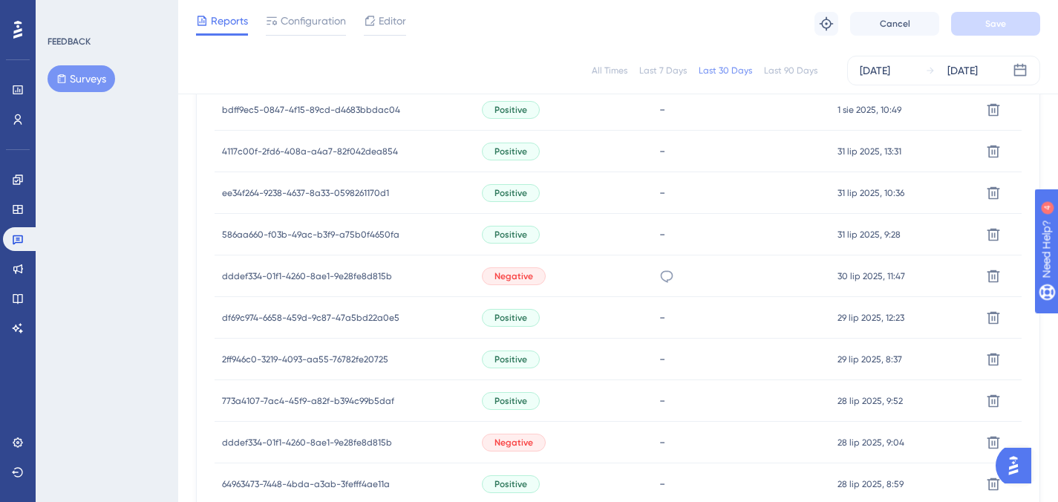
click at [344, 112] on span "bdff9ec5-0847-4f15-89cd-d4683bbdac04" at bounding box center [311, 110] width 178 height 12
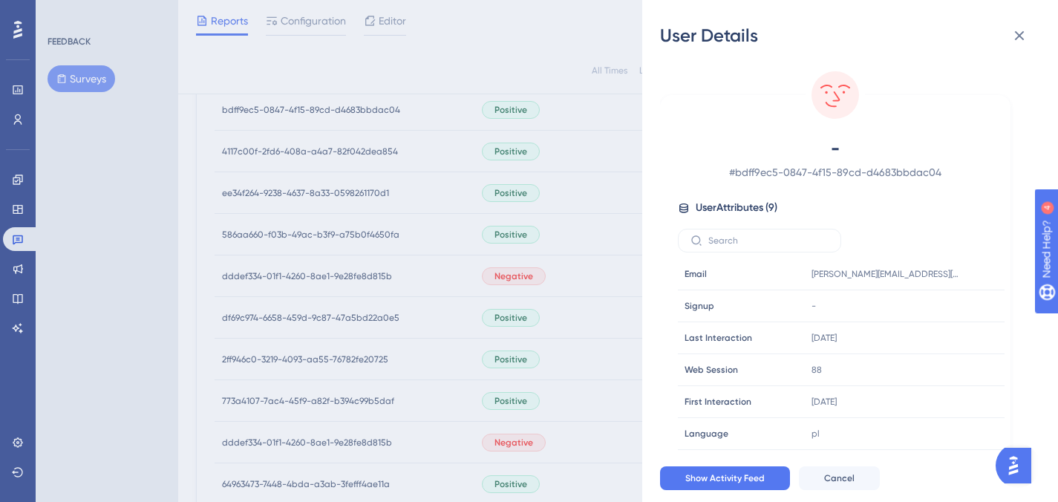
click at [344, 112] on div "User Details - # bdff9ec5-0847-4f15-89cd-d4683bbdac04 User Attributes ( 9 ) Ema…" at bounding box center [529, 251] width 1058 height 502
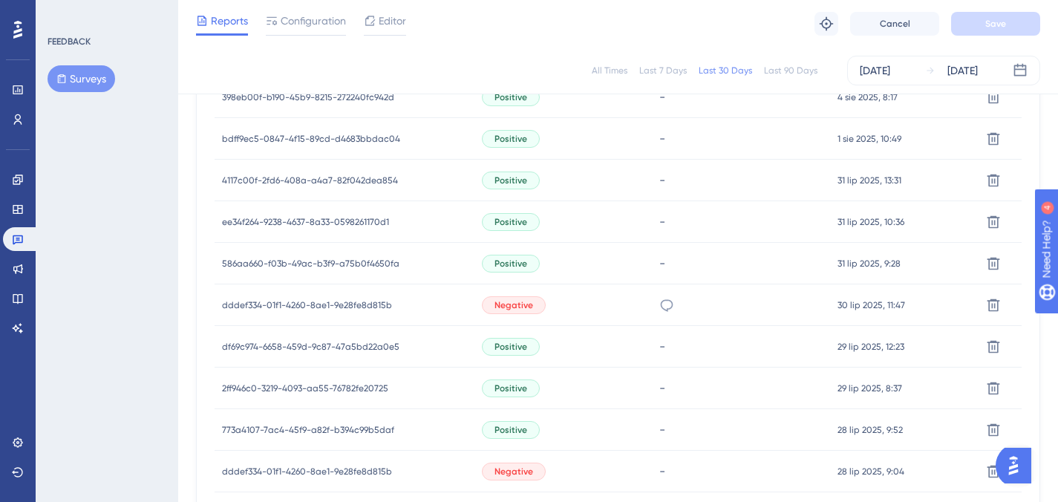
scroll to position [888, 0]
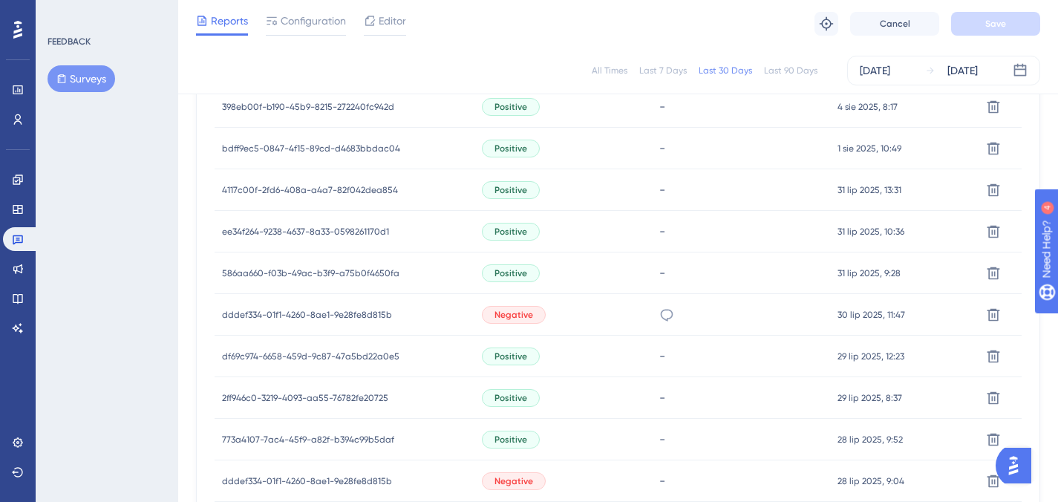
click at [345, 108] on span "398eb00f-b190-45b9-8215-272240fc942d" at bounding box center [308, 107] width 172 height 12
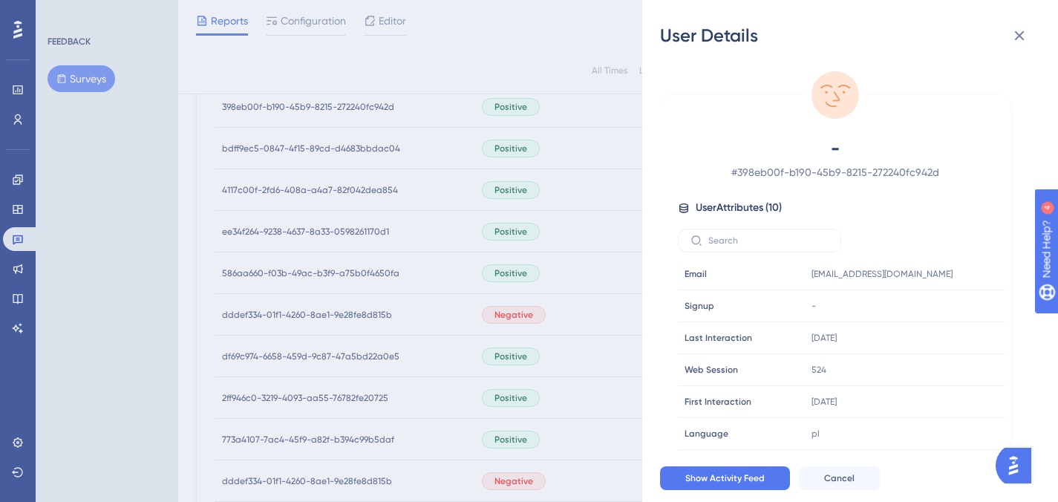
click at [346, 110] on div "User Details - # 398eb00f-b190-45b9-8215-272240fc942d User Attributes ( 10 ) Em…" at bounding box center [529, 251] width 1058 height 502
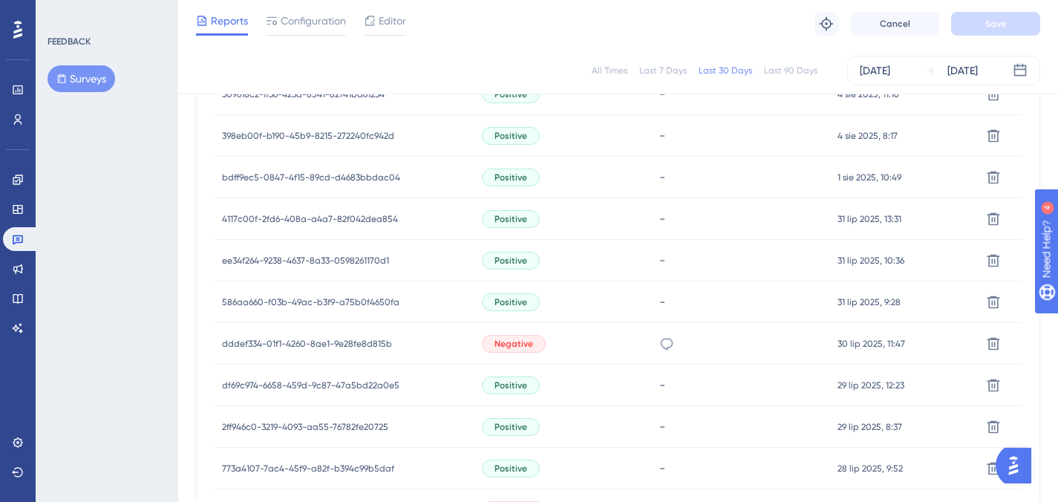
scroll to position [840, 0]
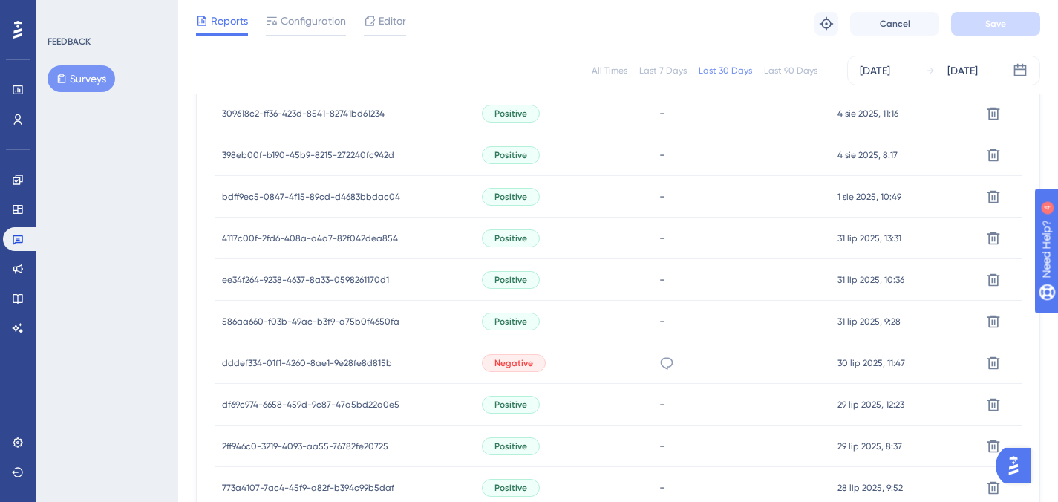
click at [344, 117] on span "309618c2-ff36-423d-8541-82741bd61234" at bounding box center [303, 114] width 163 height 12
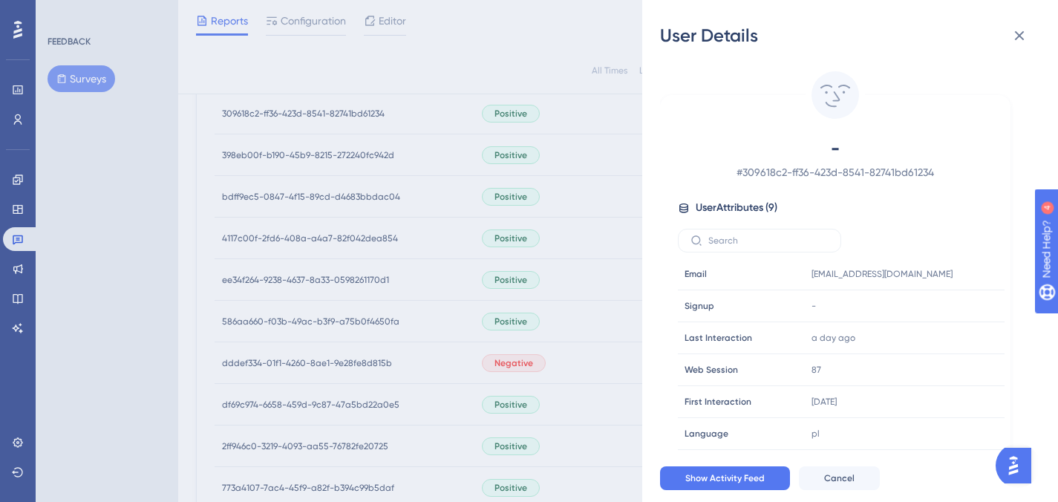
click at [344, 117] on div "User Details - # 309618c2-ff36-423d-8541-82741bd61234 User Attributes ( 9 ) Ema…" at bounding box center [529, 251] width 1058 height 502
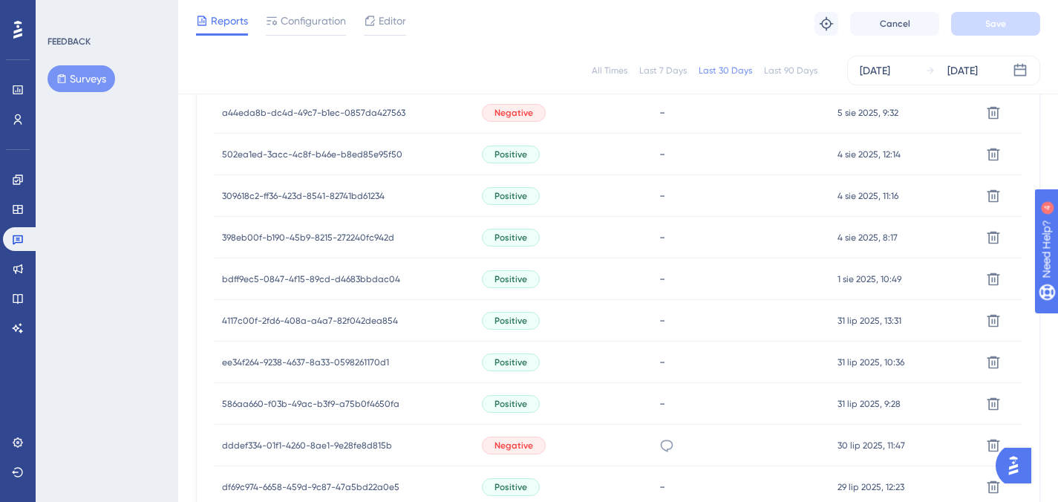
scroll to position [759, 0]
click at [343, 151] on span "502ea1ed-3acc-4c8f-b46e-b8ed85e95f50" at bounding box center [312, 153] width 180 height 12
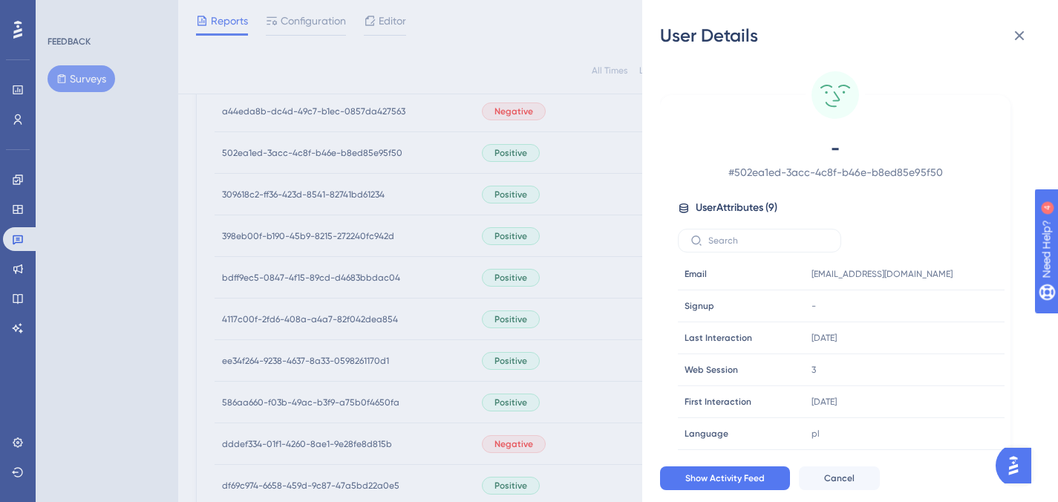
click at [343, 151] on div "User Details - # 502ea1ed-3acc-4c8f-b46e-b8ed85e95f50 User Attributes ( 9 ) Ema…" at bounding box center [529, 251] width 1058 height 502
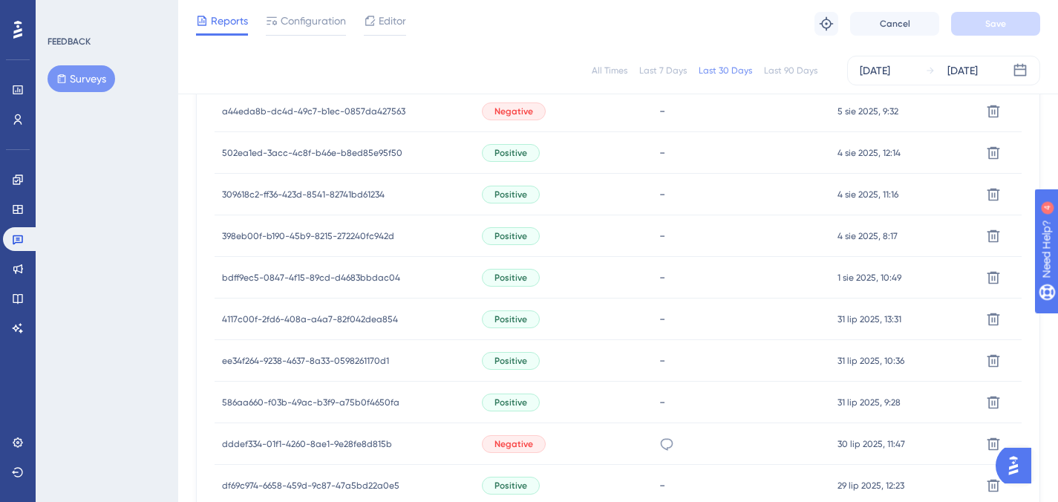
click at [351, 112] on span "a44eda8b-dc4d-49c7-b1ec-0857da427563" at bounding box center [313, 111] width 183 height 12
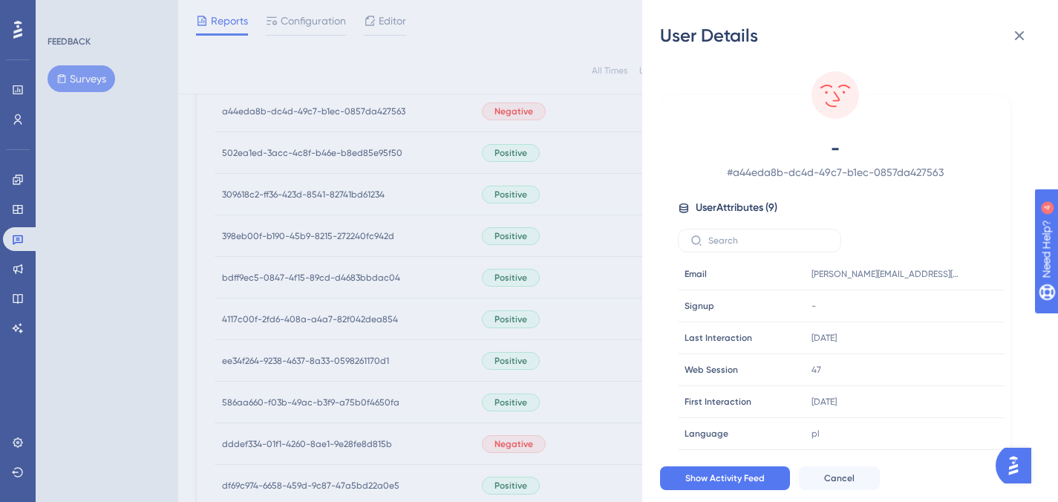
click at [351, 112] on div "User Details - # a44eda8b-dc4d-49c7-b1ec-0857da427563 User Attributes ( 9 ) Ema…" at bounding box center [529, 251] width 1058 height 502
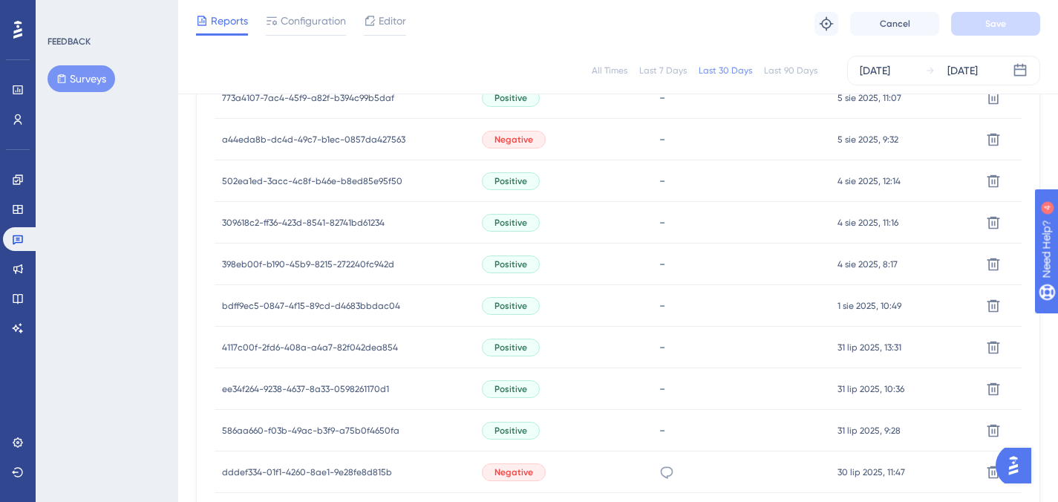
scroll to position [721, 0]
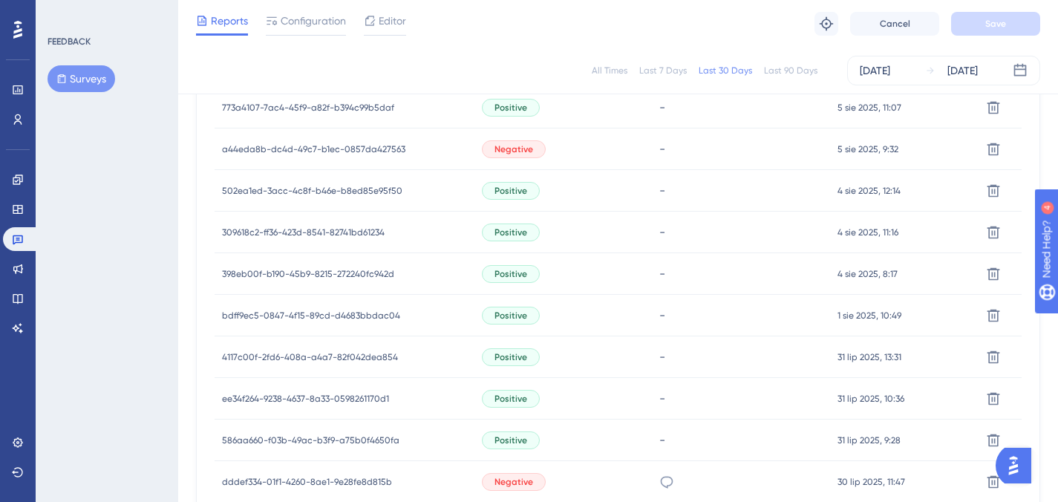
click at [352, 111] on span "773a4107-7ac4-45f9-a82f-b394c99b5daf" at bounding box center [308, 108] width 172 height 12
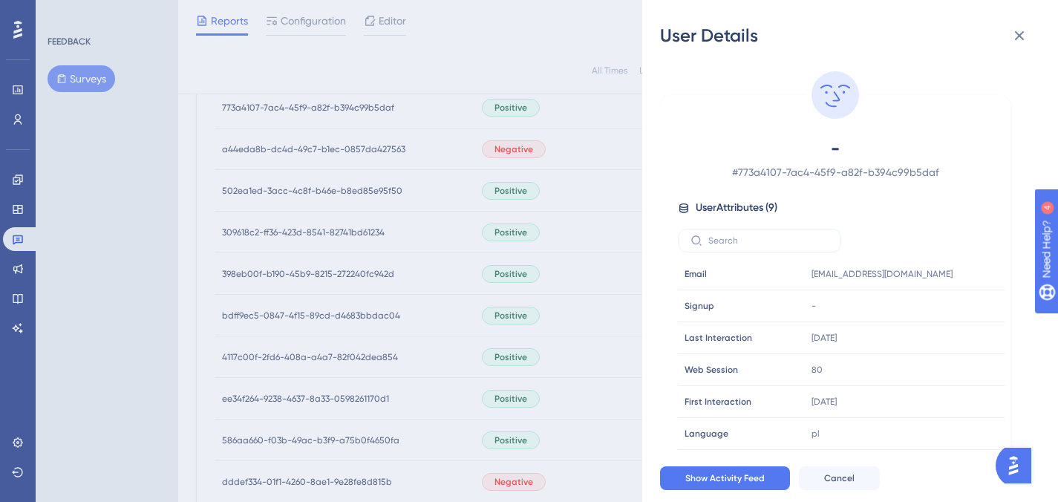
click at [352, 111] on div "User Details - # 773a4107-7ac4-45f9-a82f-b394c99b5daf User Attributes ( 9 ) Ema…" at bounding box center [529, 251] width 1058 height 502
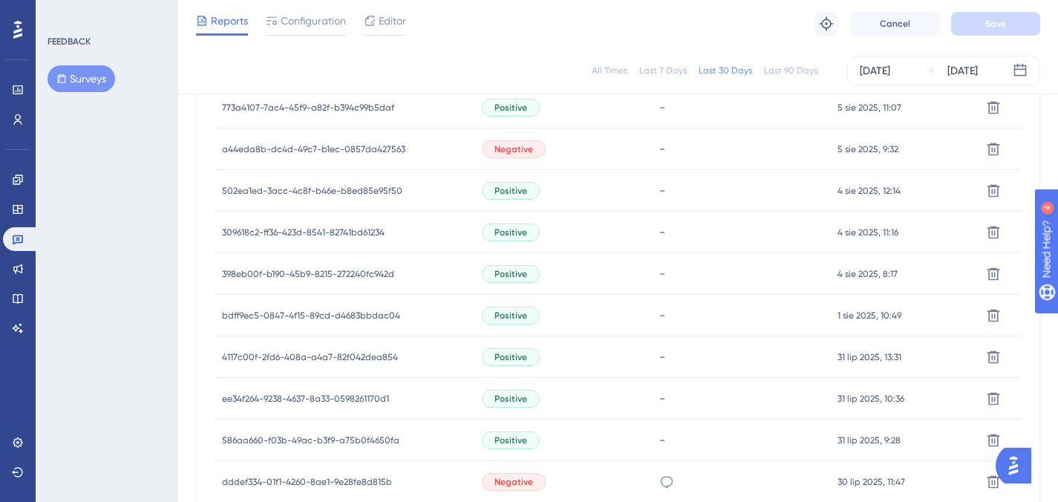
scroll to position [675, 0]
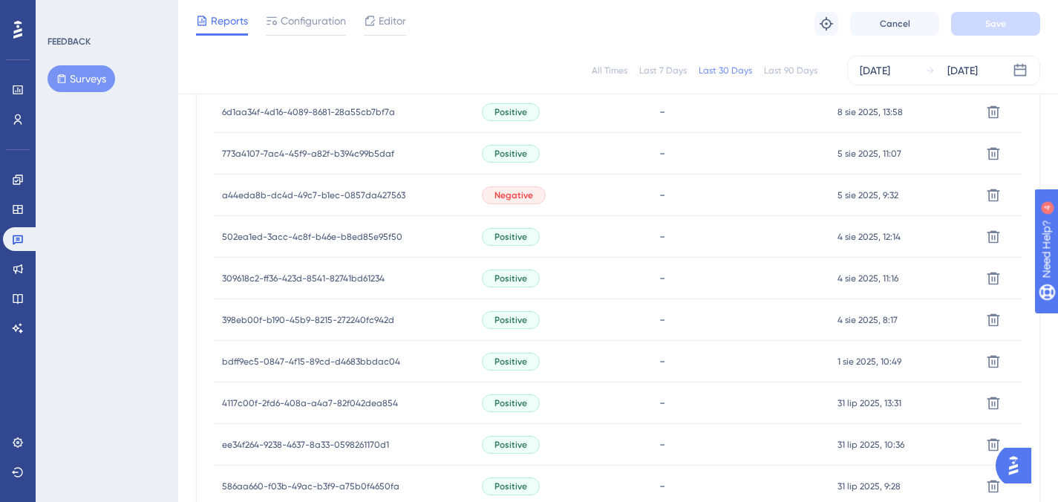
click at [353, 114] on span "6d1aa34f-4d16-4089-8681-28a55cb7bf7a" at bounding box center [308, 112] width 173 height 12
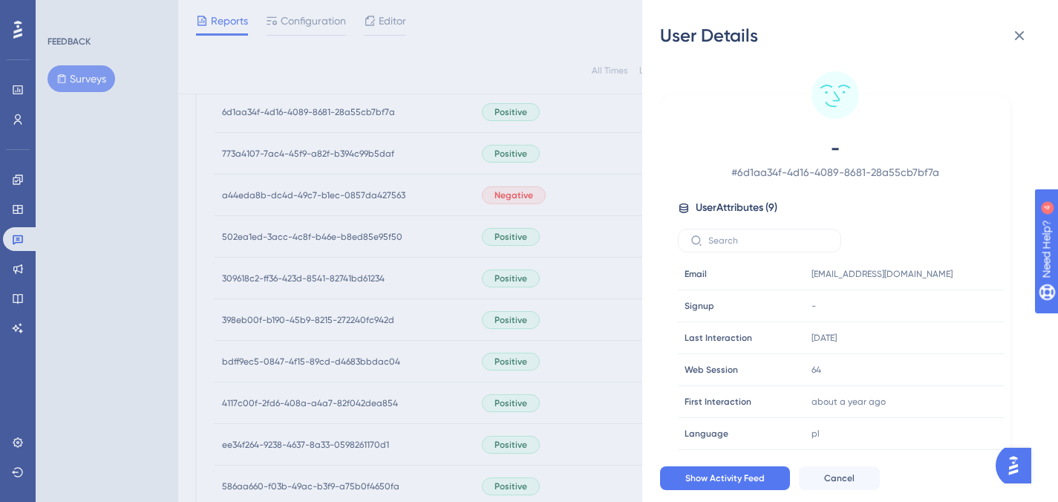
click at [353, 114] on div "User Details - # 6d1aa34f-4d16-4089-8681-28a55cb7bf7a User Attributes ( 9 ) Ema…" at bounding box center [529, 251] width 1058 height 502
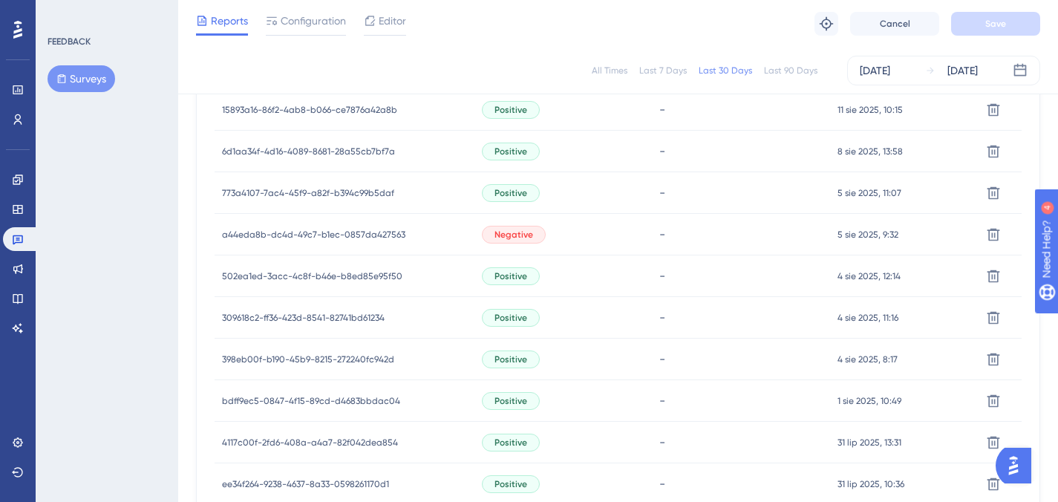
scroll to position [626, 0]
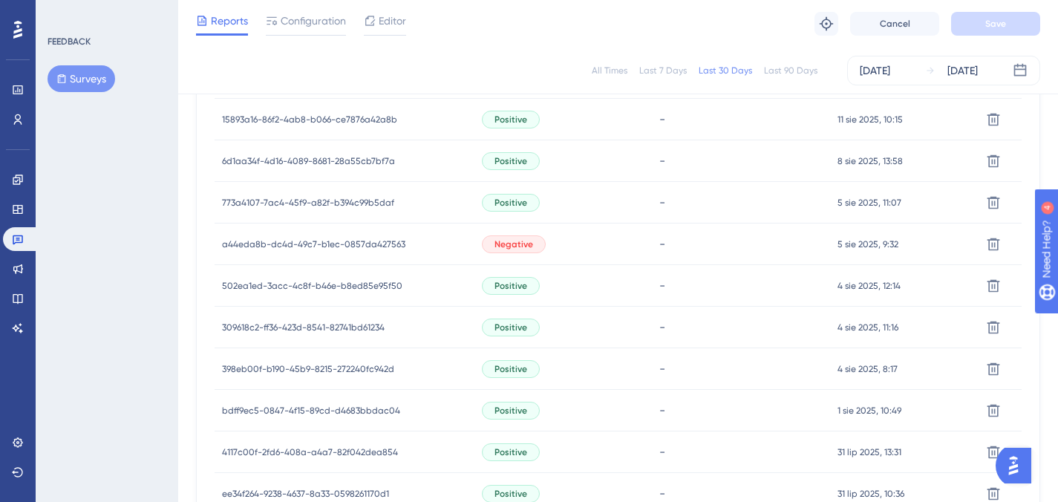
click at [353, 114] on span "15893a16-86f2-4ab8-b066-ce7876a42a8b" at bounding box center [309, 120] width 175 height 12
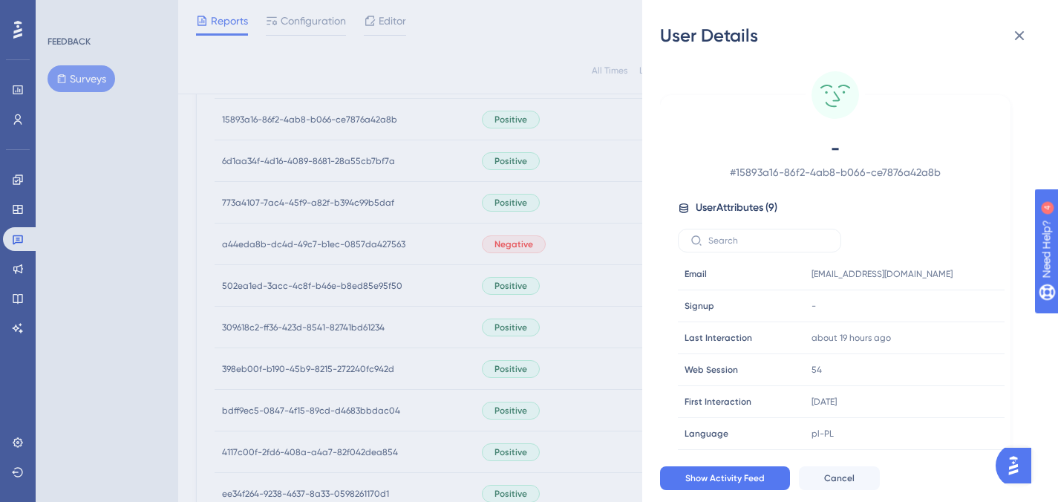
scroll to position [578, 0]
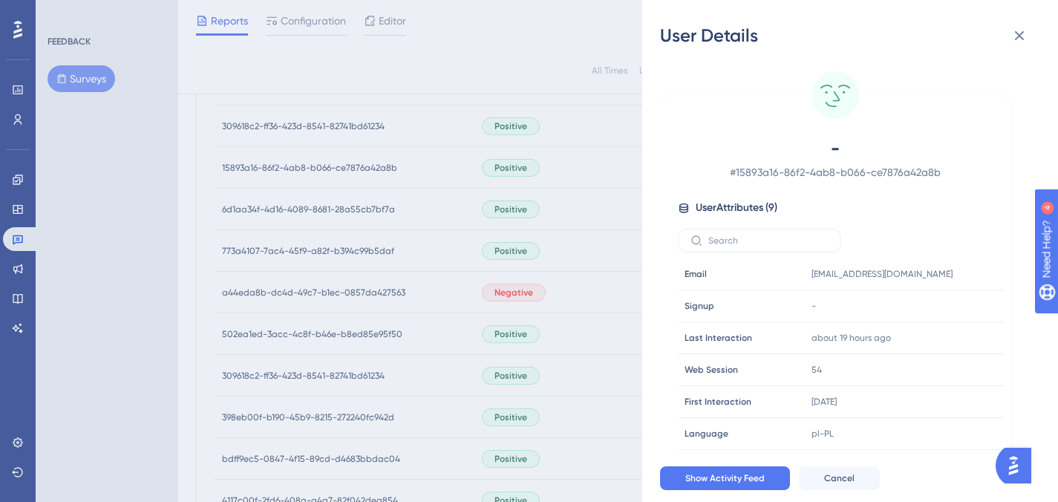
click at [347, 142] on div "User Details - # 15893a16-86f2-4ab8-b066-ce7876a42a8b User Attributes ( 9 ) Ema…" at bounding box center [529, 251] width 1058 height 502
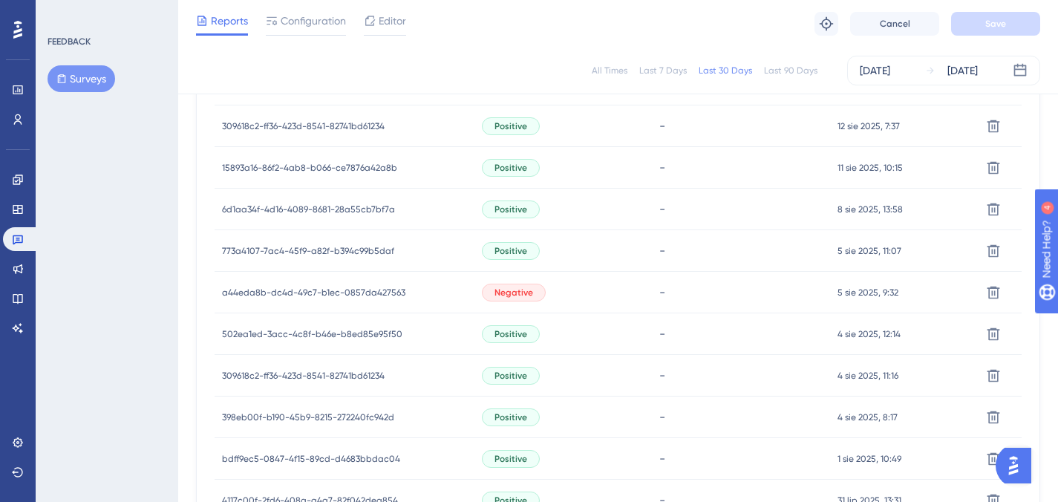
click at [340, 170] on span "15893a16-86f2-4ab8-b066-ce7876a42a8b" at bounding box center [309, 168] width 175 height 12
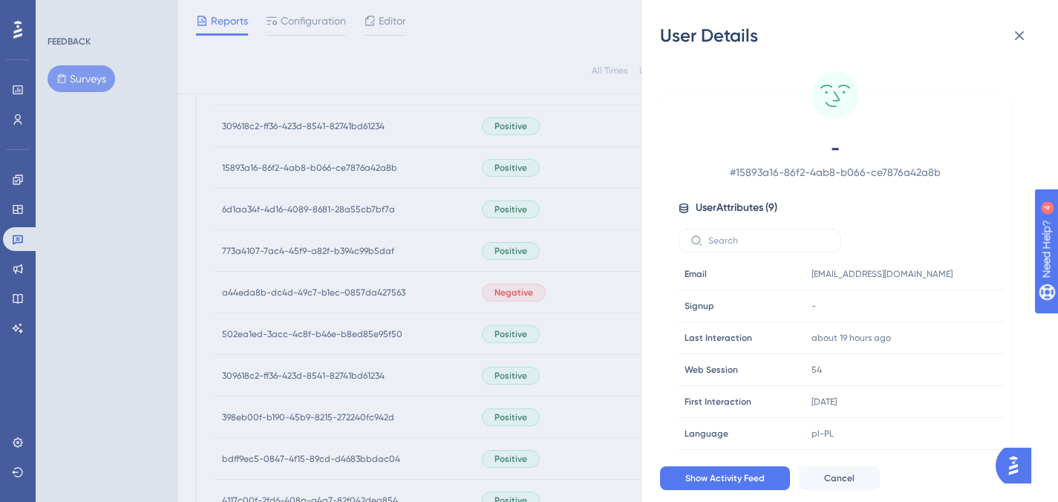
click at [341, 168] on div "User Details - # 15893a16-86f2-4ab8-b066-ce7876a42a8b User Attributes ( 9 ) Ema…" at bounding box center [529, 251] width 1058 height 502
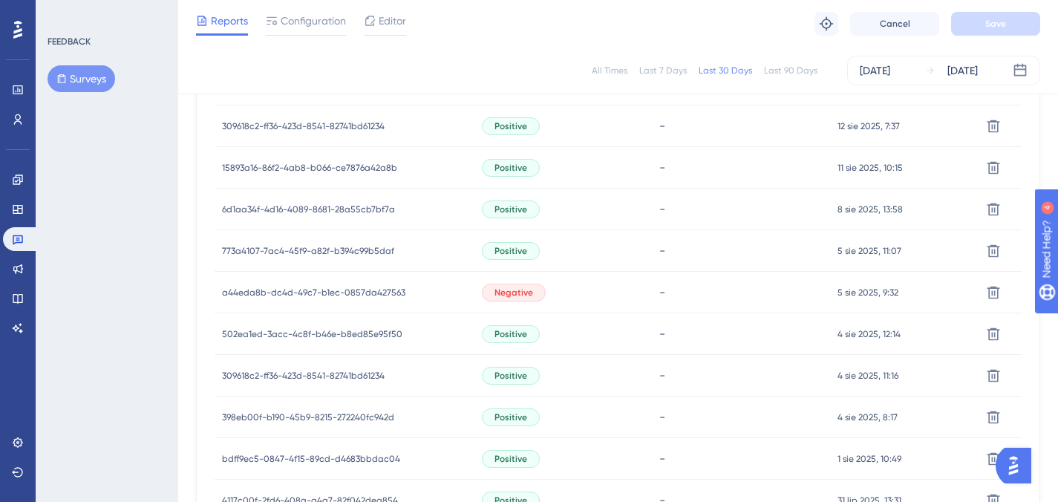
scroll to position [559, 0]
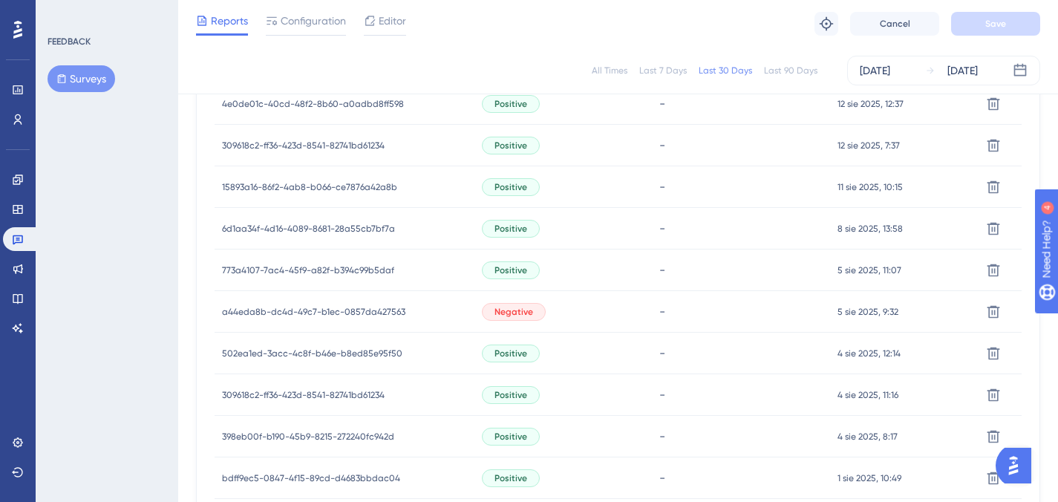
click at [345, 143] on span "309618c2-ff36-423d-8541-82741bd61234" at bounding box center [303, 146] width 163 height 12
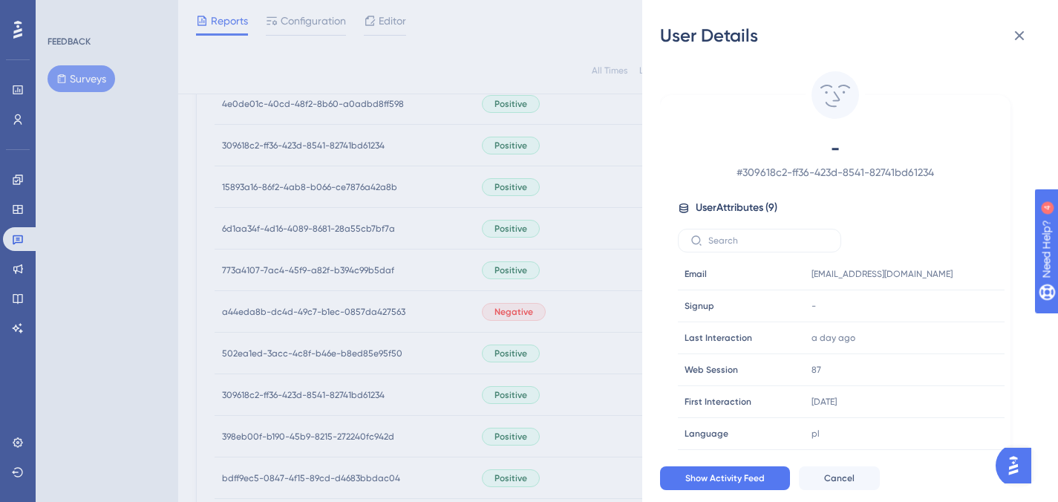
click at [345, 143] on div "User Details - # 309618c2-ff36-423d-8541-82741bd61234 User Attributes ( 9 ) Ema…" at bounding box center [529, 251] width 1058 height 502
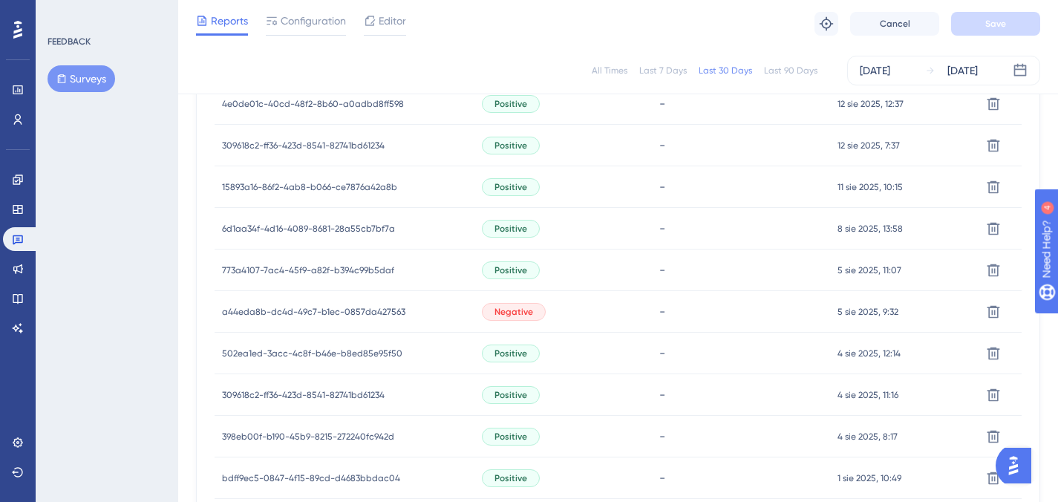
scroll to position [520, 0]
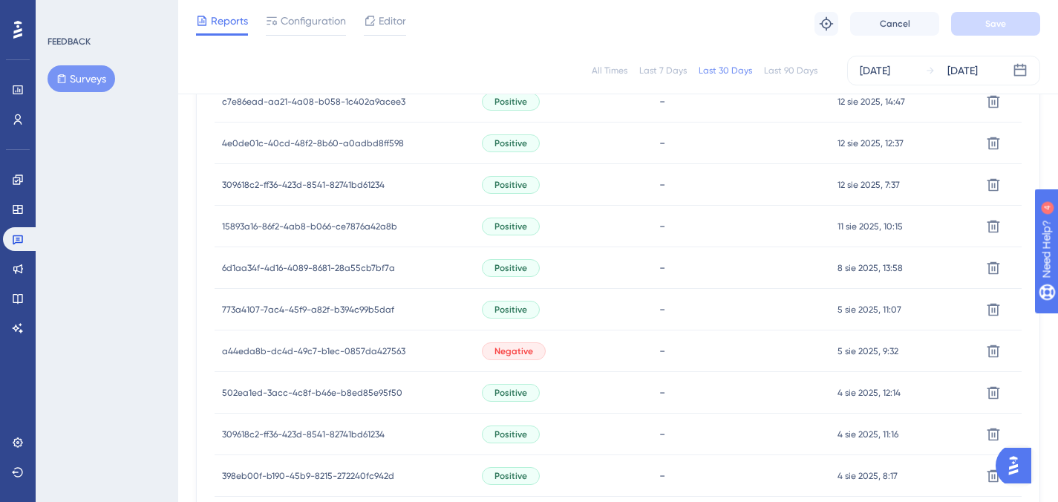
click at [348, 138] on span "4e0de01c-40cd-48f2-8b60-a0adbd8ff598" at bounding box center [313, 143] width 182 height 12
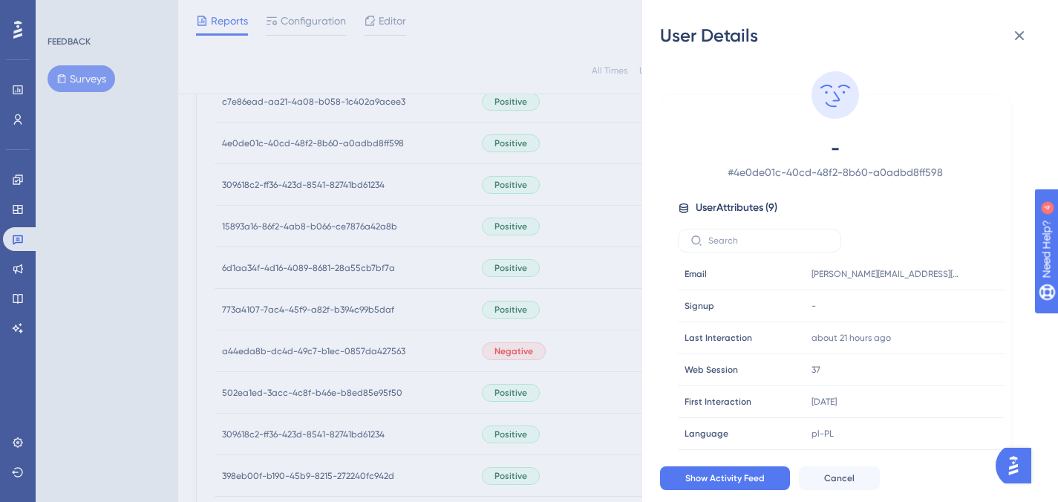
click at [348, 138] on div "User Details - # 4e0de01c-40cd-48f2-8b60-a0adbd8ff598 User Attributes ( 9 ) Ema…" at bounding box center [529, 251] width 1058 height 502
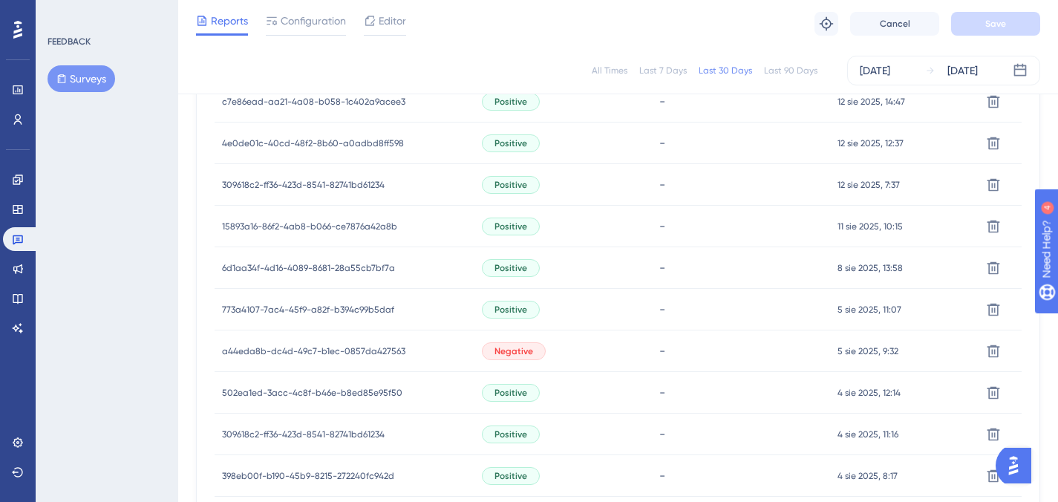
click at [356, 103] on span "c7e86ead-aa21-4a08-b058-1c402a9acee3" at bounding box center [313, 102] width 183 height 12
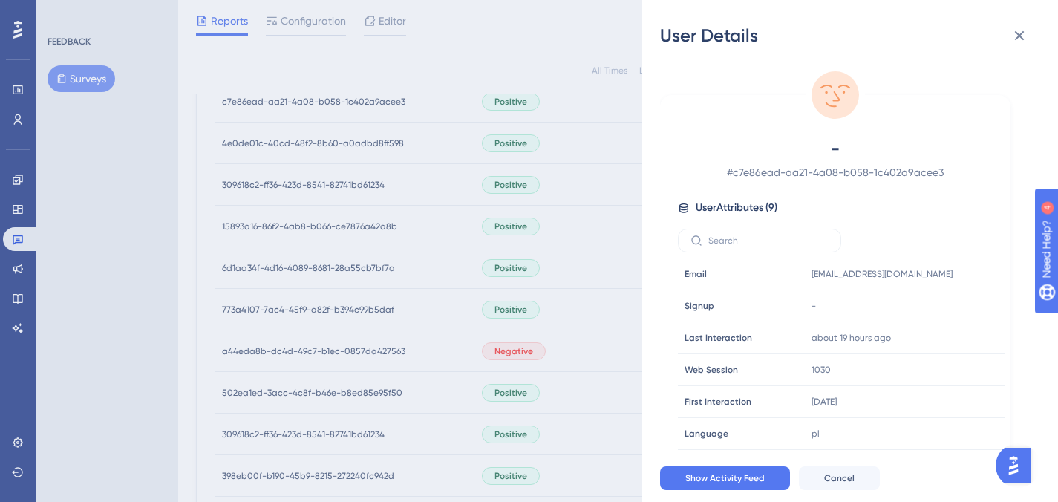
click at [356, 104] on div "User Details - # c7e86ead-aa21-4a08-b058-1c402a9acee3 User Attributes ( 9 ) Ema…" at bounding box center [529, 251] width 1058 height 502
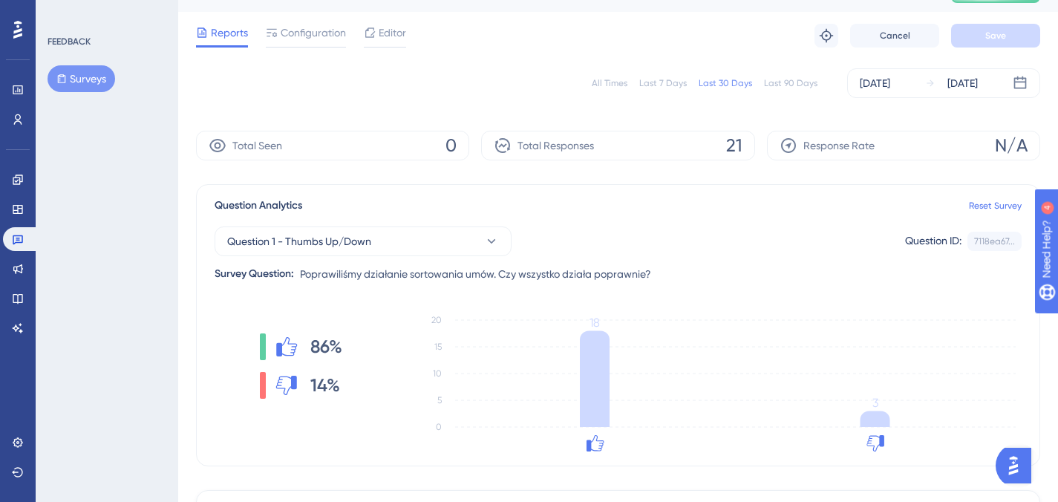
scroll to position [0, 0]
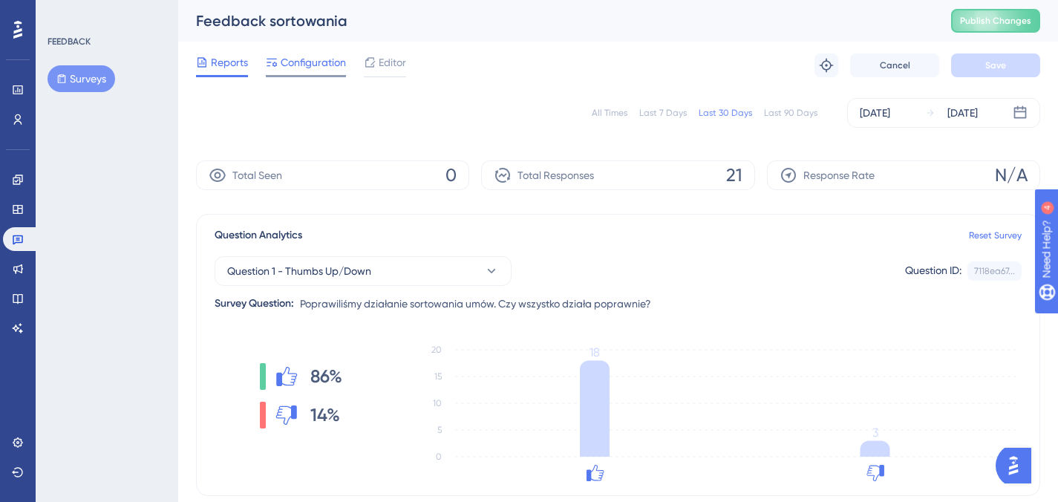
click at [310, 67] on span "Configuration" at bounding box center [313, 62] width 65 height 18
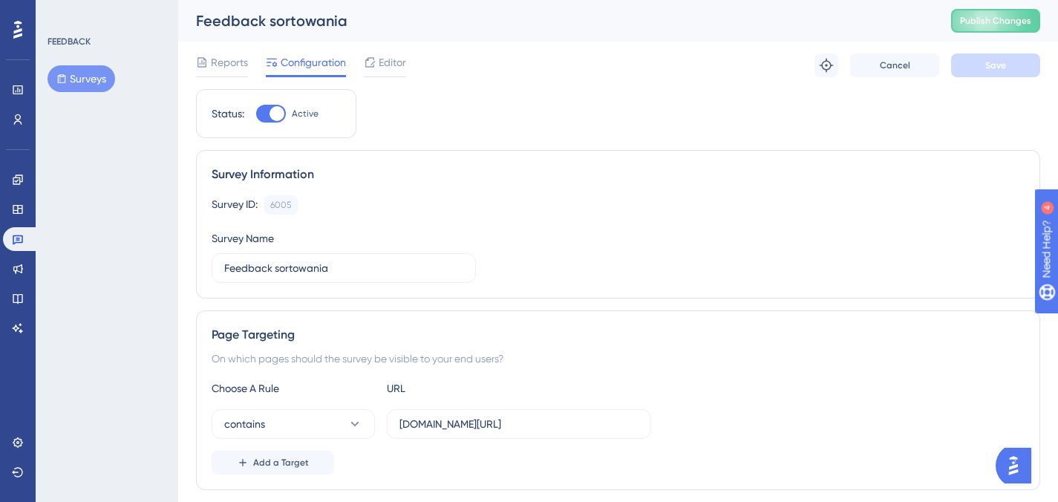
click at [267, 119] on div at bounding box center [271, 114] width 30 height 18
click at [256, 114] on input "Active" at bounding box center [255, 114] width 1 height 1
checkbox input "false"
click at [1015, 75] on button "Save" at bounding box center [995, 65] width 89 height 24
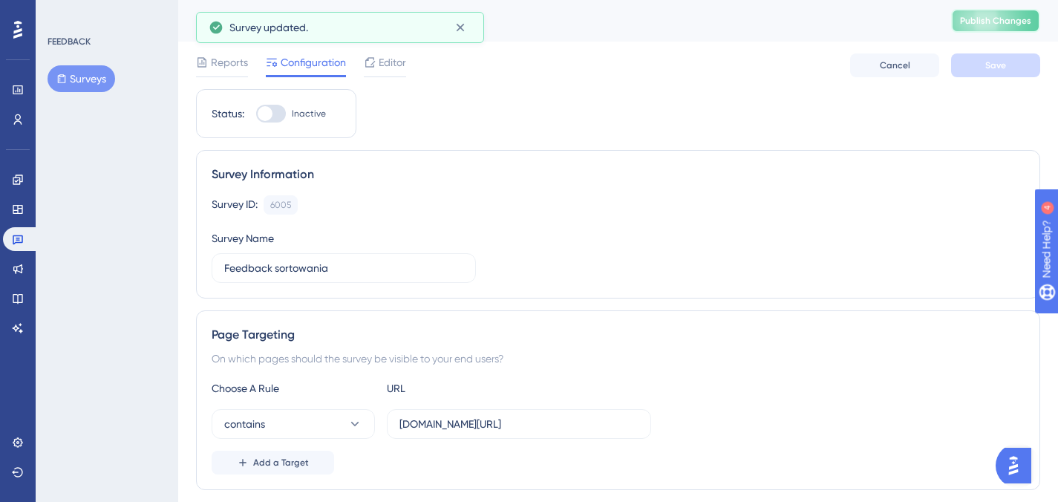
click at [1009, 30] on button "Publish Changes" at bounding box center [995, 21] width 89 height 24
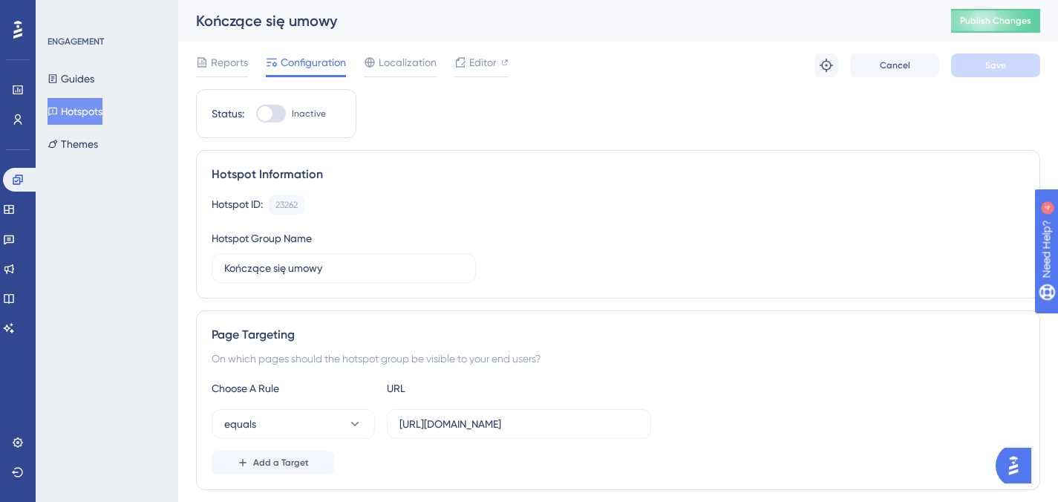
click at [275, 111] on div at bounding box center [271, 114] width 30 height 18
click at [256, 114] on input "Inactive" at bounding box center [255, 114] width 1 height 1
checkbox input "true"
click at [970, 70] on button "Save" at bounding box center [995, 65] width 89 height 24
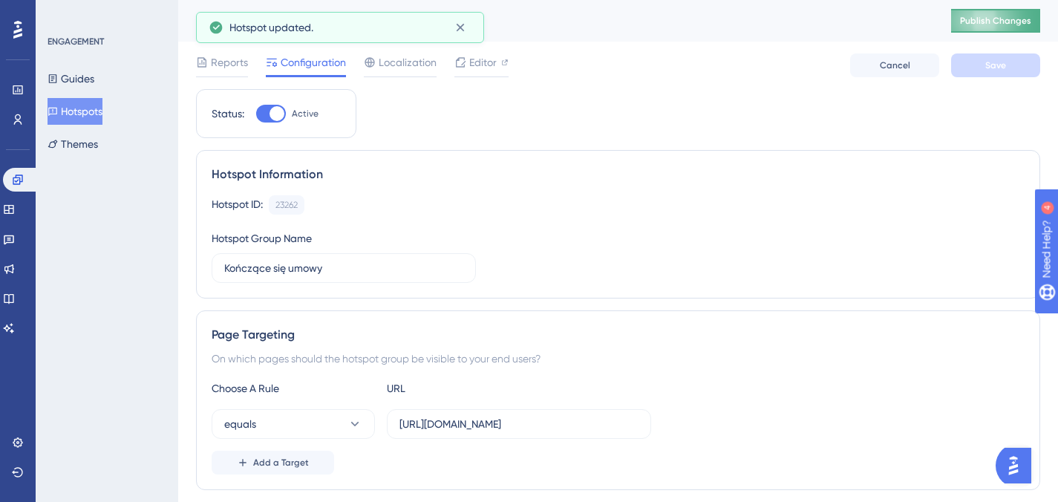
click at [1015, 27] on button "Publish Changes" at bounding box center [995, 21] width 89 height 24
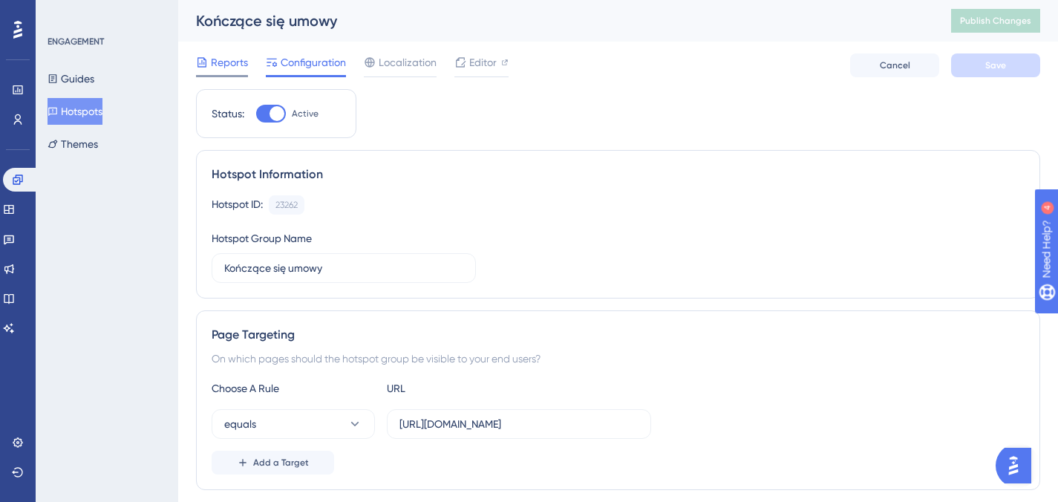
click at [229, 63] on span "Reports" at bounding box center [229, 62] width 37 height 18
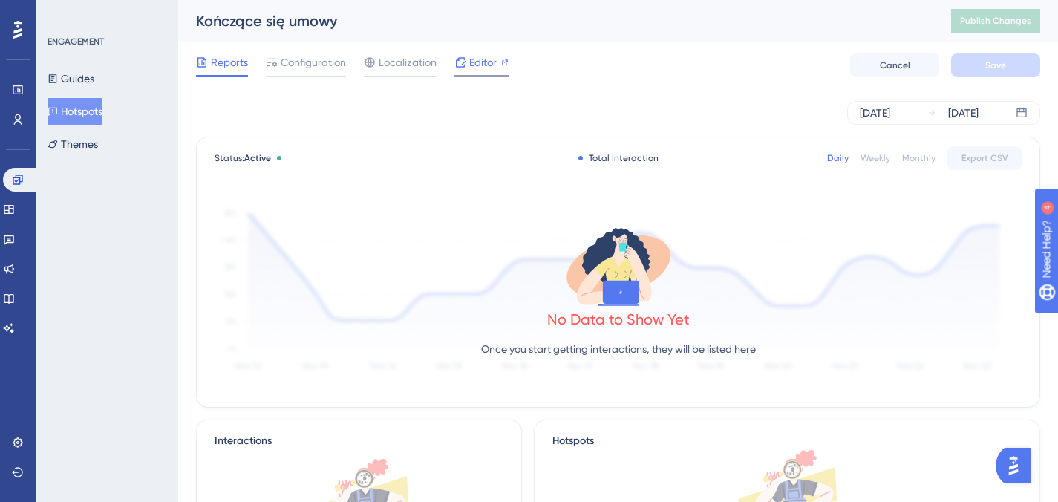
click at [462, 63] on icon at bounding box center [461, 62] width 10 height 10
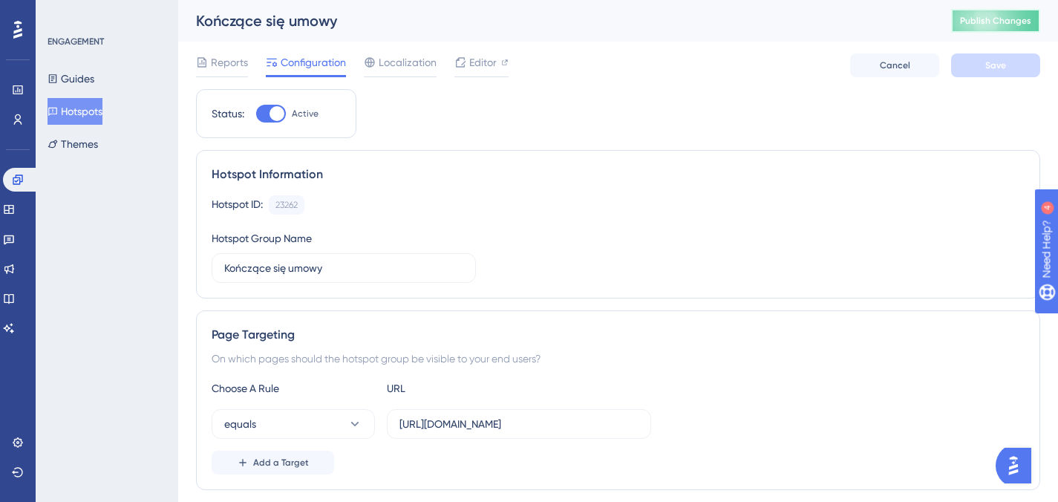
click at [998, 24] on span "Publish Changes" at bounding box center [995, 21] width 71 height 12
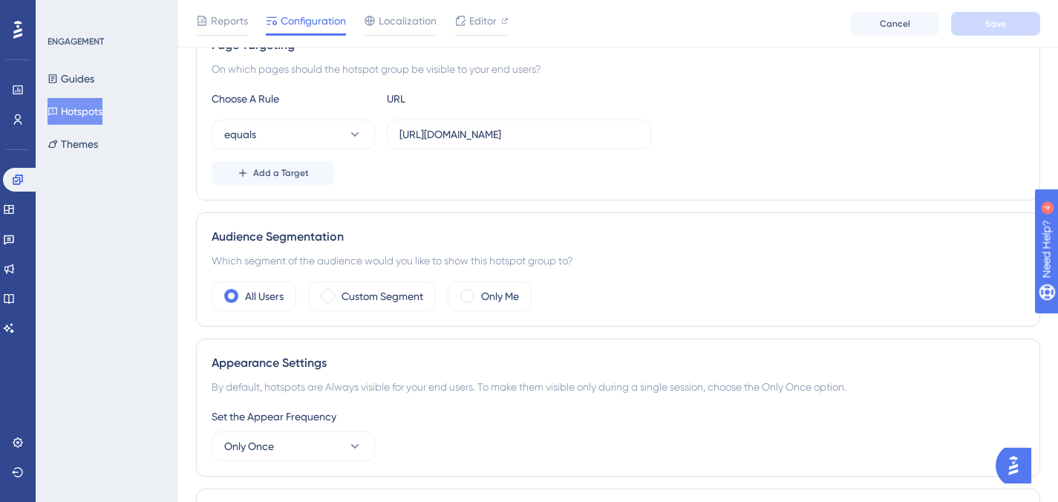
scroll to position [440, 0]
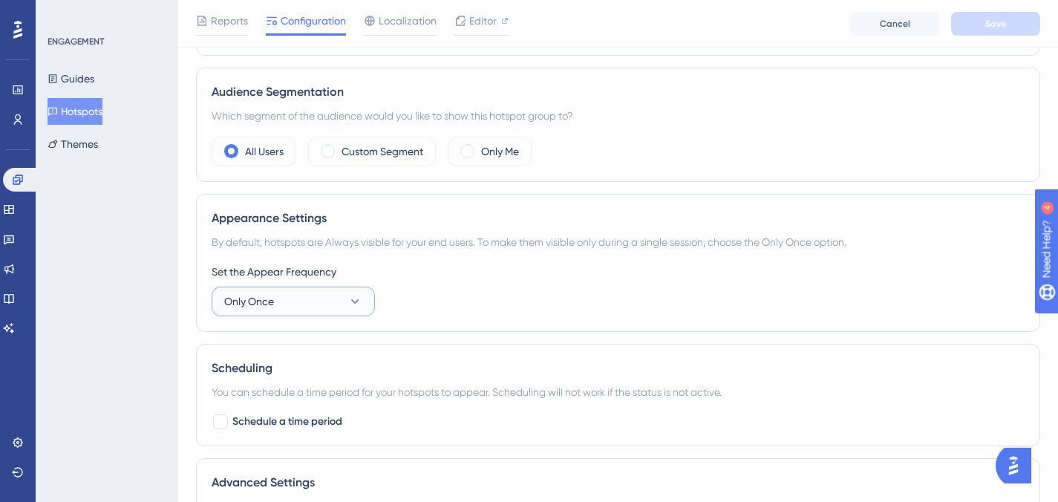
click at [324, 297] on button "Only Once" at bounding box center [293, 301] width 163 height 30
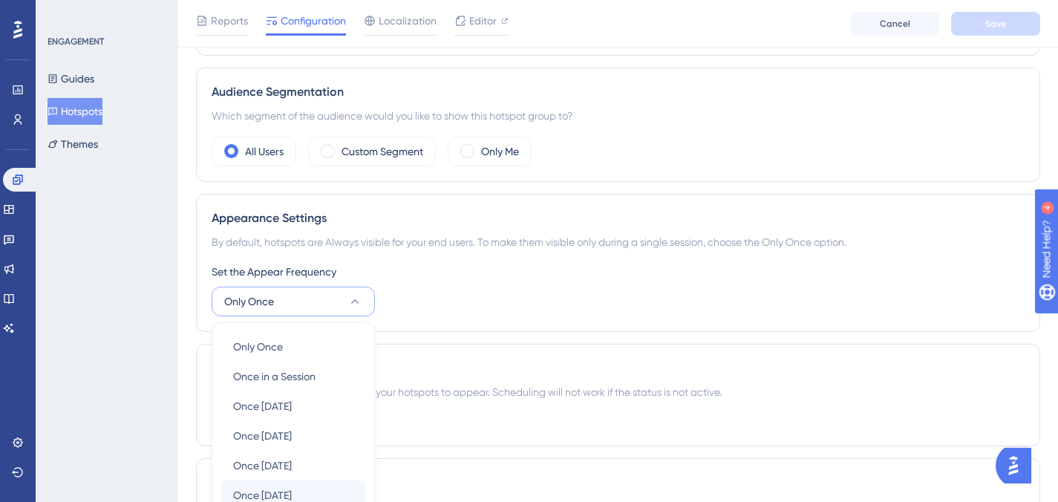
scroll to position [625, 0]
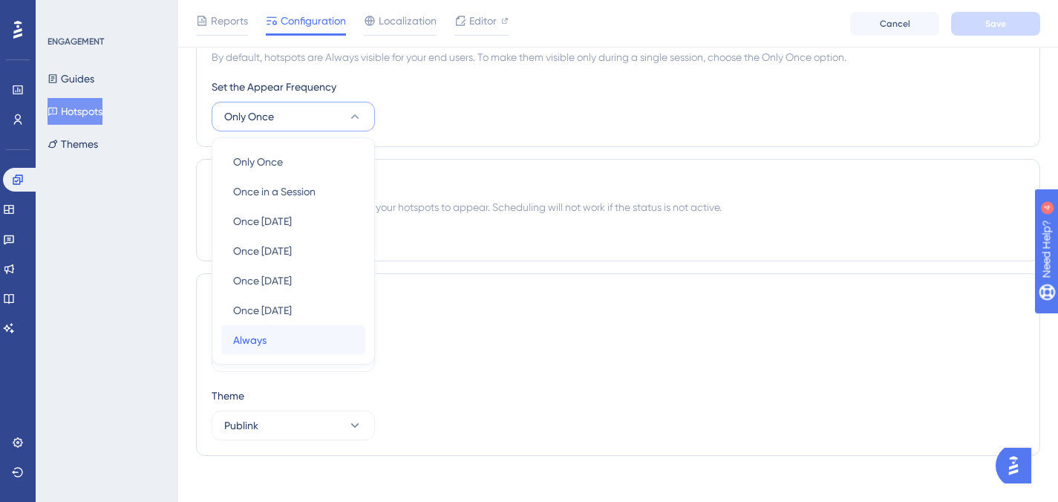
click at [283, 333] on div "Always Always" at bounding box center [293, 340] width 120 height 30
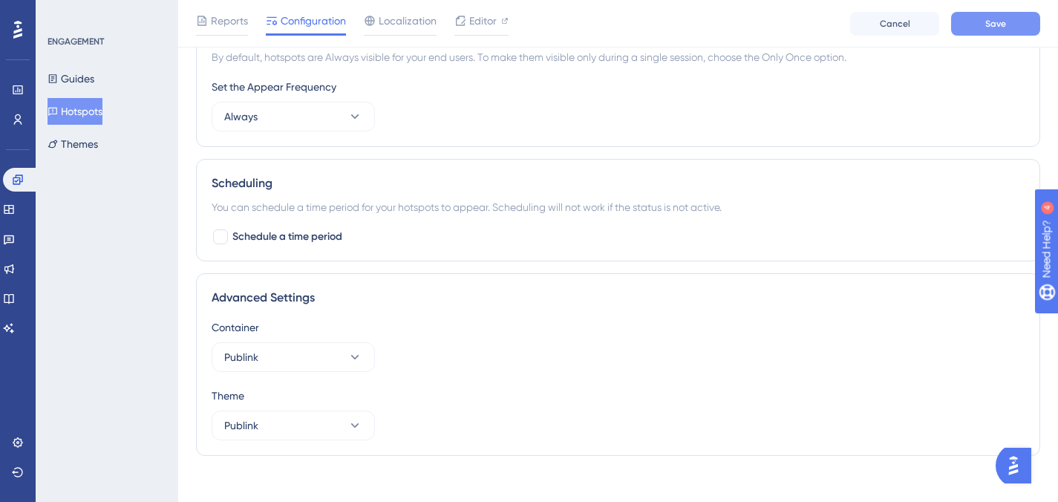
click at [989, 25] on span "Save" at bounding box center [995, 24] width 21 height 12
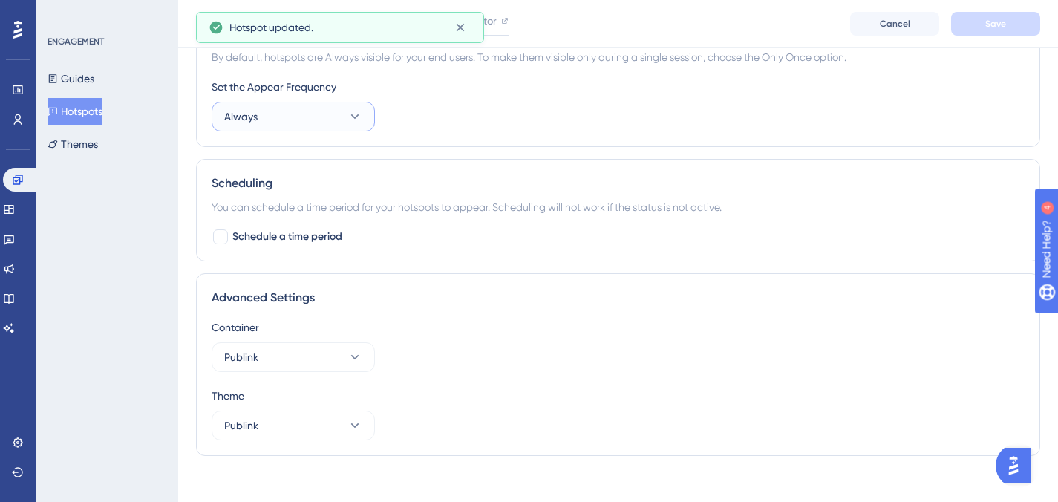
click at [281, 116] on button "Always" at bounding box center [293, 117] width 163 height 30
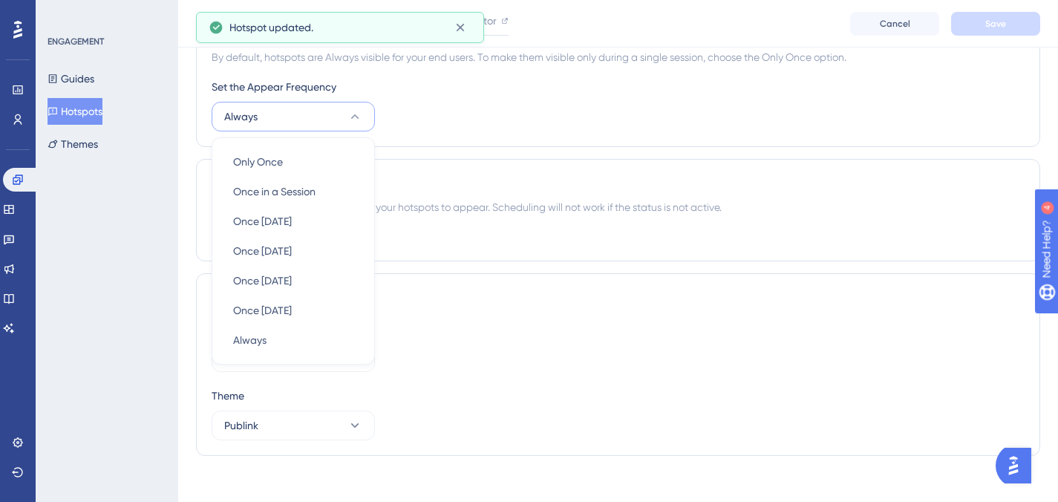
scroll to position [623, 0]
click at [540, 145] on div "Appearance Settings By default, hotspots are Always visible for your end users.…" at bounding box center [618, 80] width 844 height 138
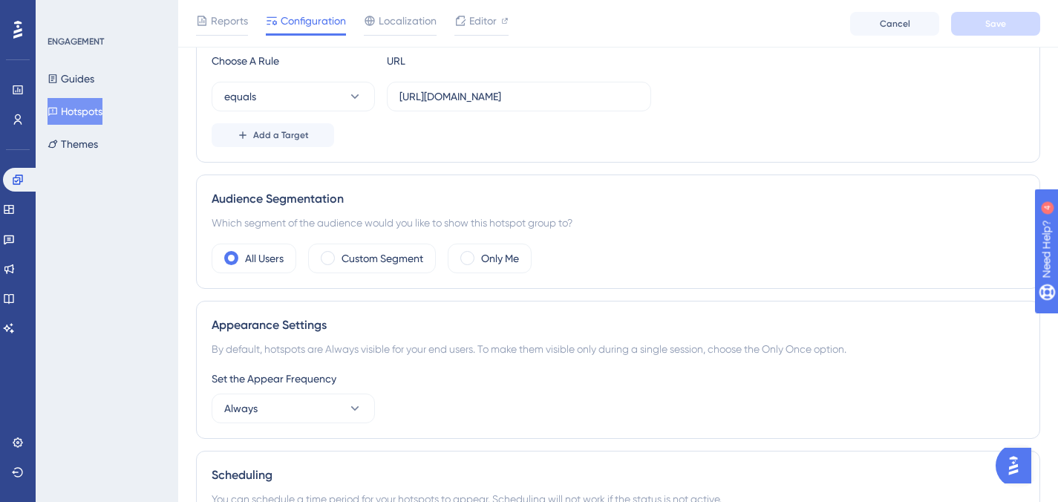
scroll to position [0, 0]
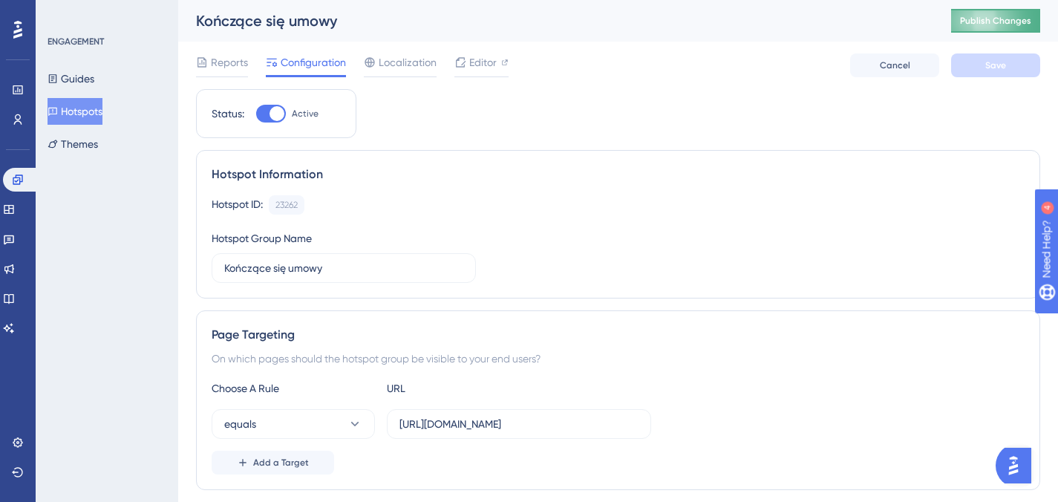
click at [984, 32] on button "Publish Changes" at bounding box center [995, 21] width 89 height 24
click at [454, 56] on icon at bounding box center [460, 62] width 12 height 12
